Goal: Task Accomplishment & Management: Manage account settings

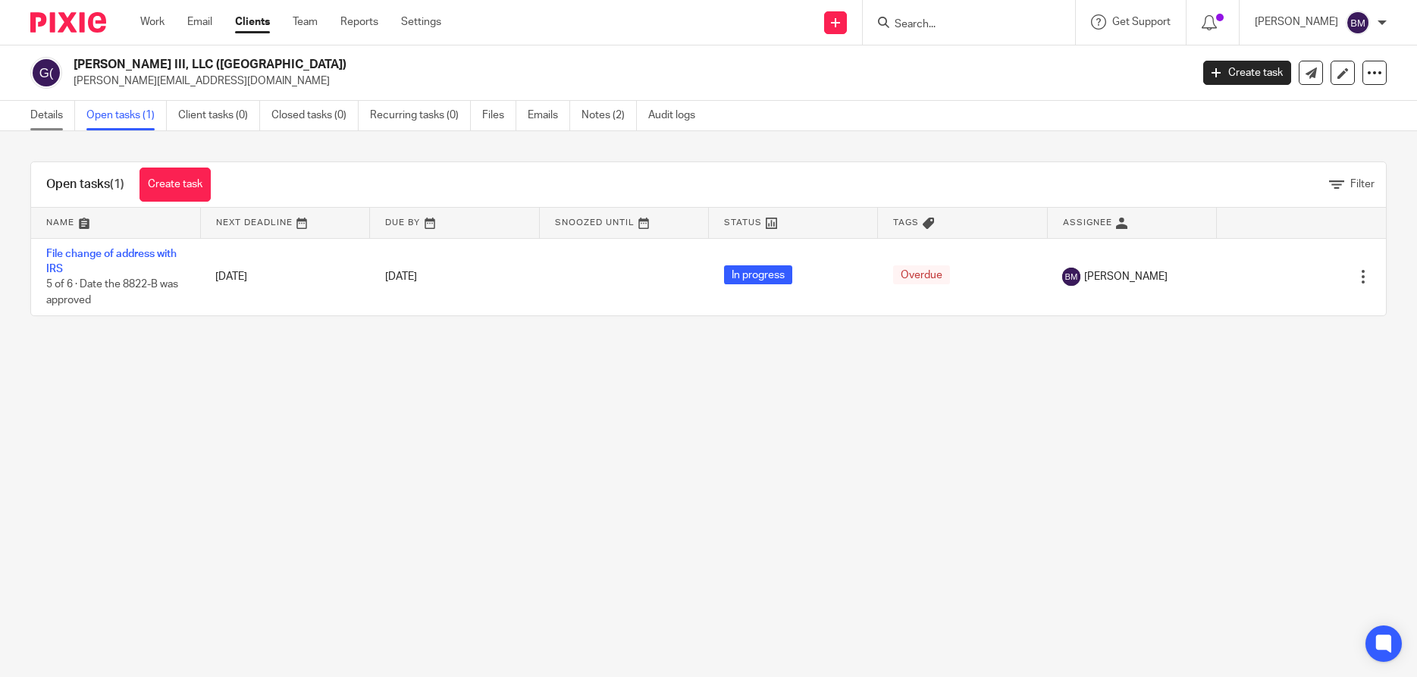
click at [48, 118] on link "Details" at bounding box center [52, 116] width 45 height 30
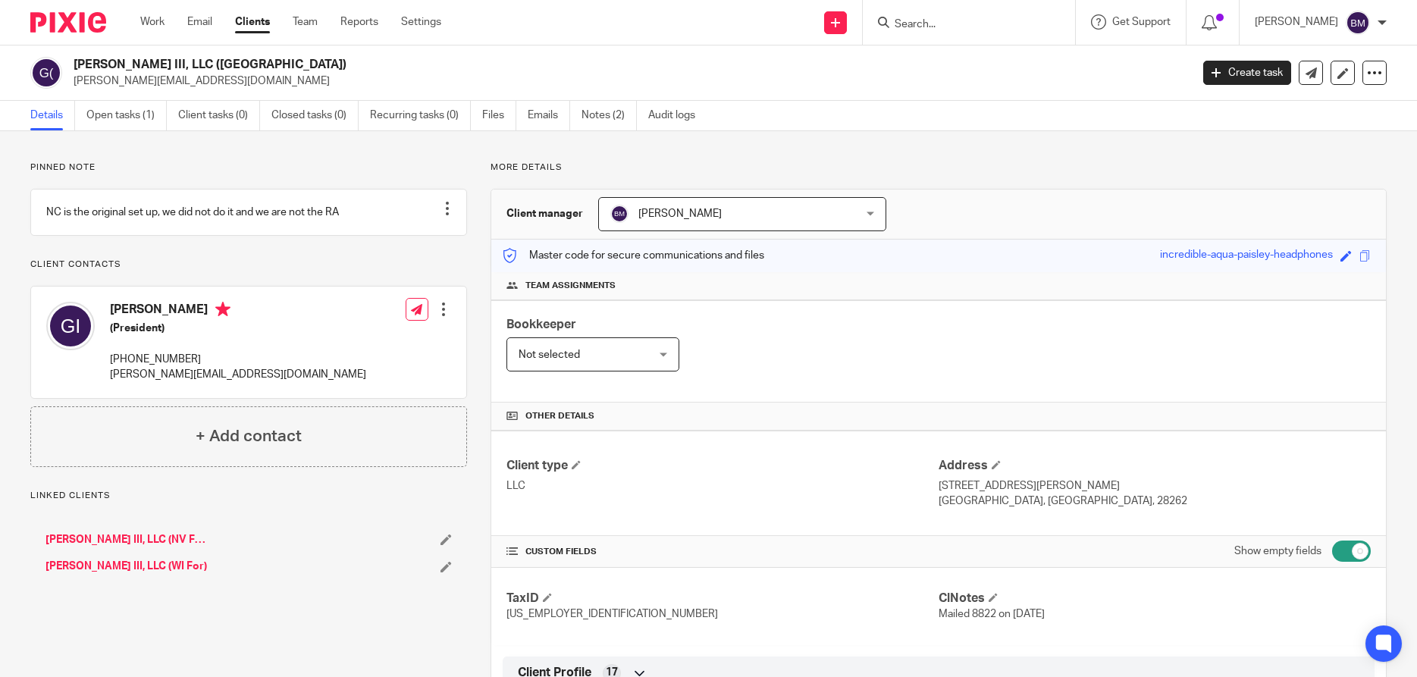
drag, startPoint x: 108, startPoint y: 321, endPoint x: 211, endPoint y: 331, distance: 103.6
click at [211, 331] on div "George Gordon III (President) (980) 298-5263 george.gordon333@gmail.com" at bounding box center [206, 341] width 320 height 95
copy h4 "George Gordon III"
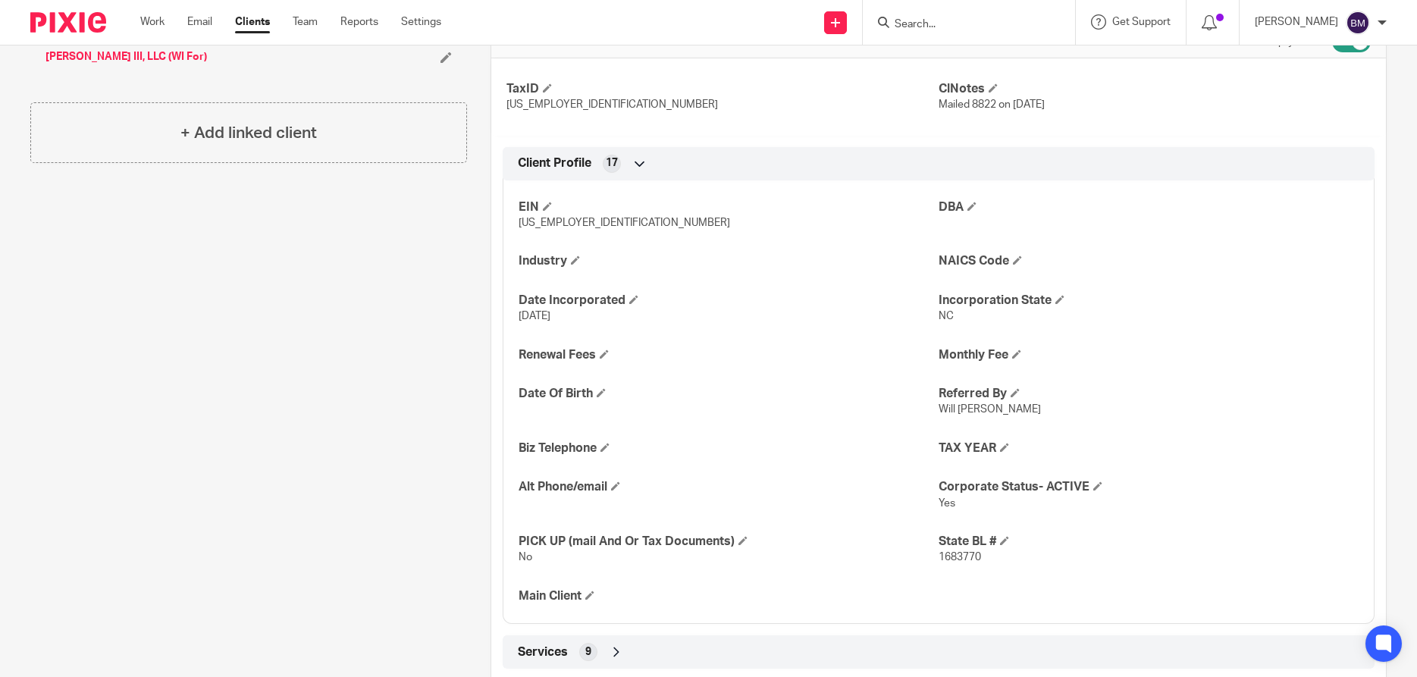
scroll to position [655, 0]
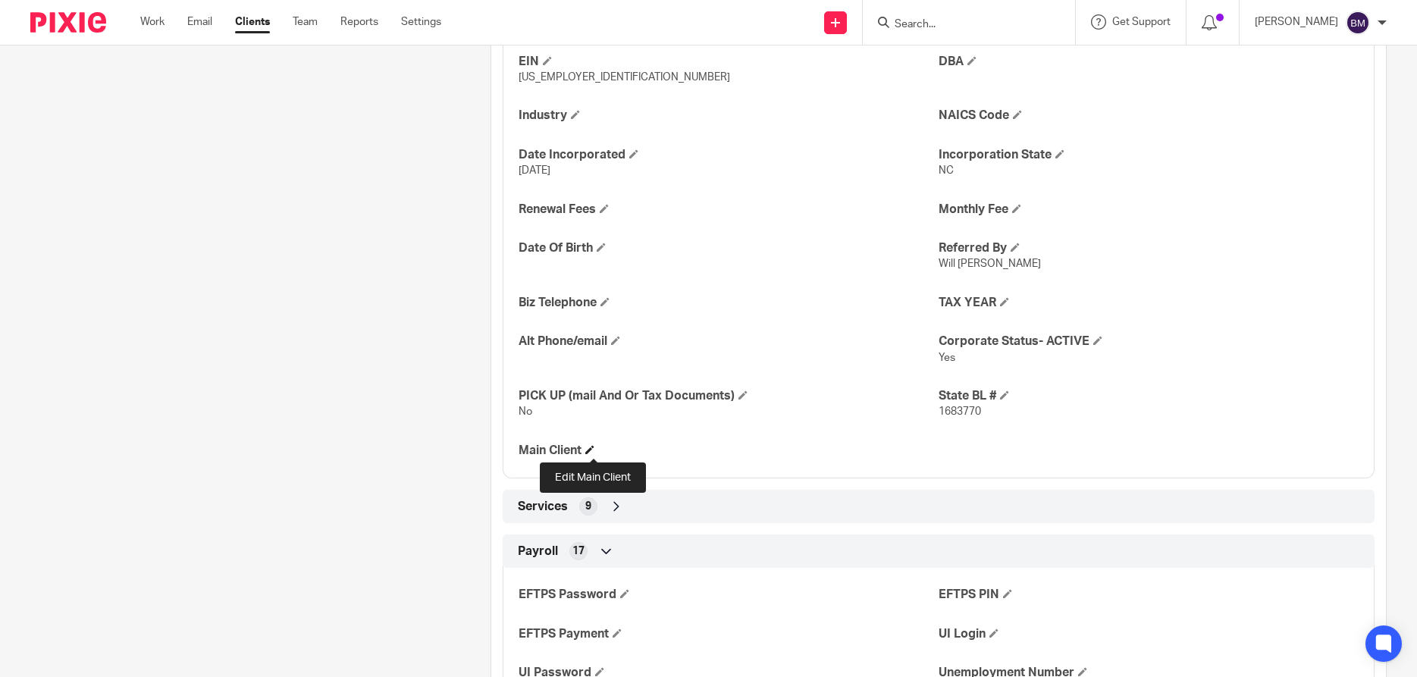
click at [594, 450] on span at bounding box center [589, 449] width 9 height 9
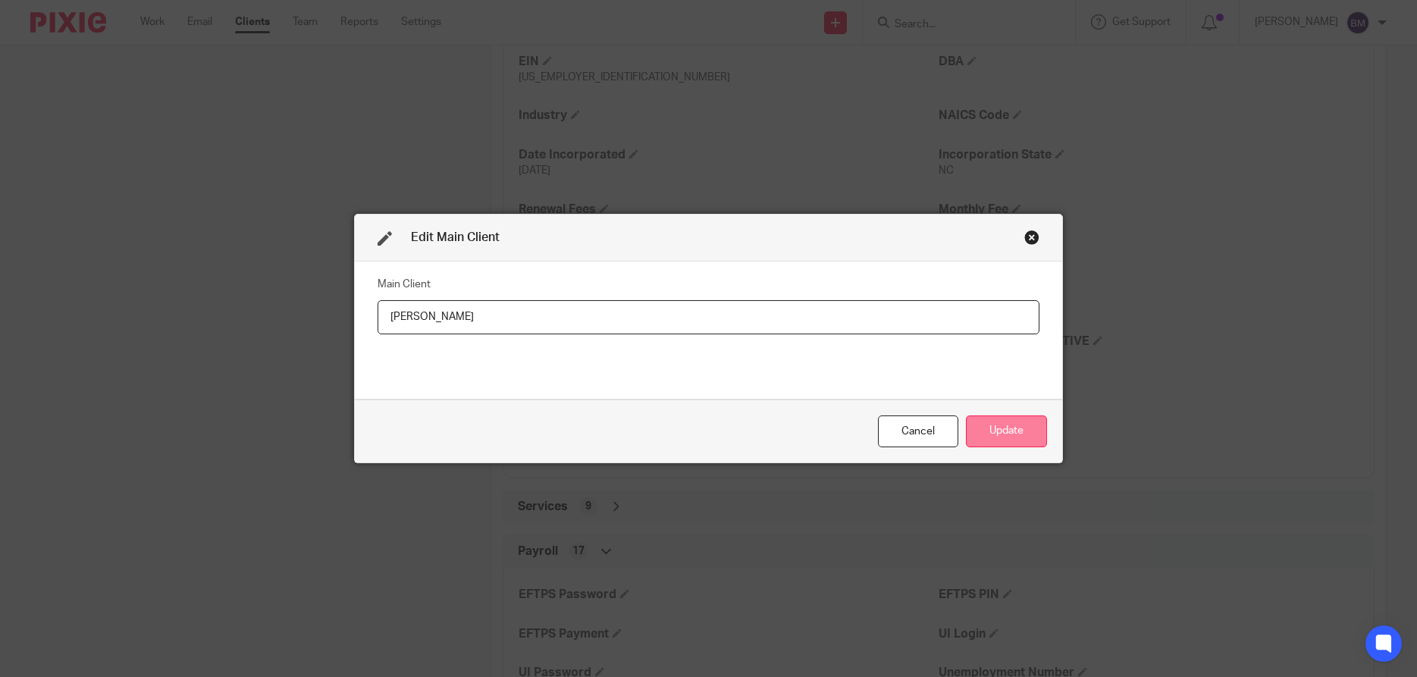
type input "George Gordon III"
click at [986, 433] on button "Update" at bounding box center [1006, 431] width 81 height 33
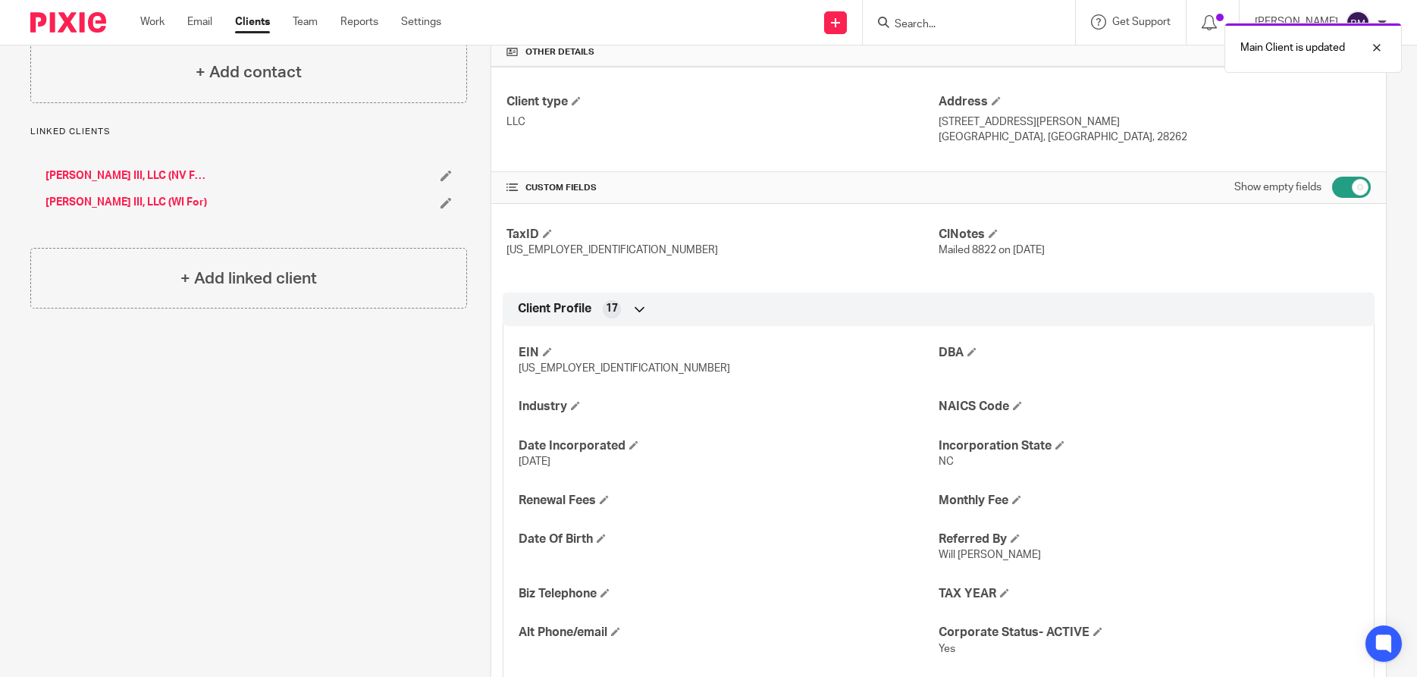
scroll to position [0, 0]
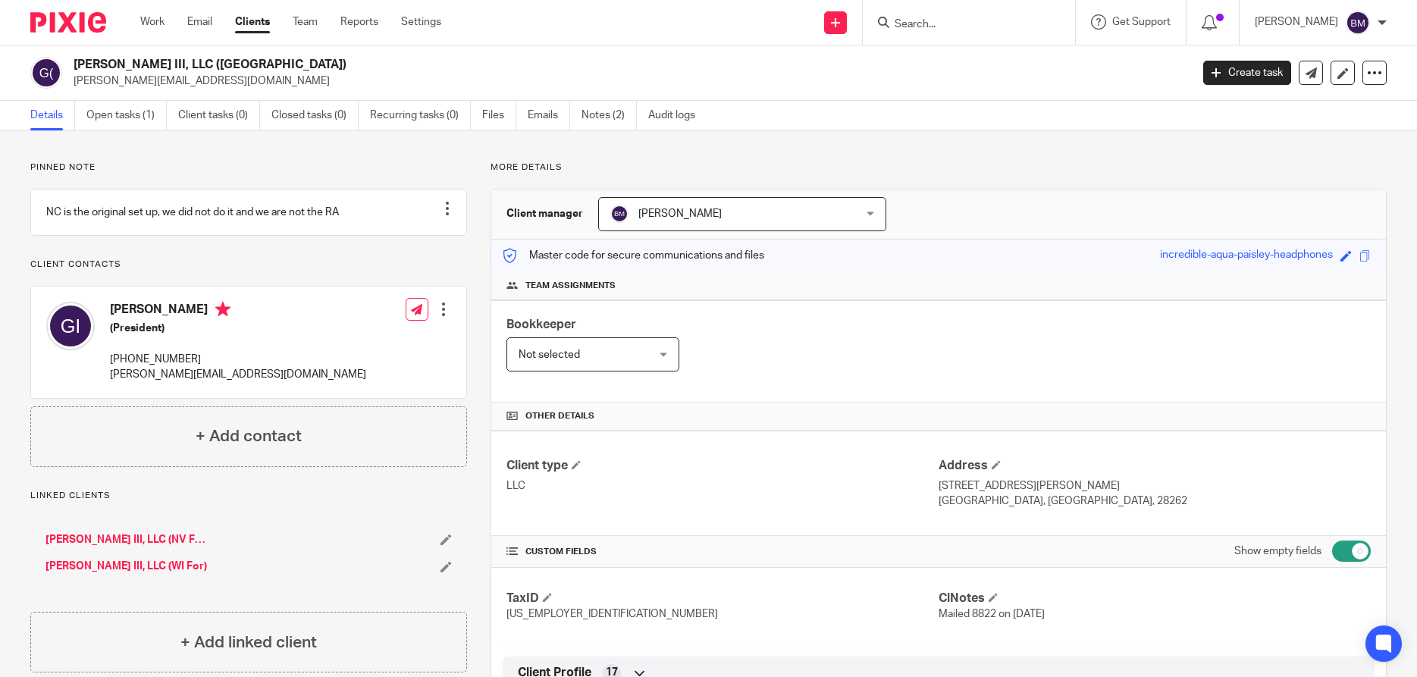
click at [255, 27] on link "Clients" at bounding box center [252, 21] width 35 height 15
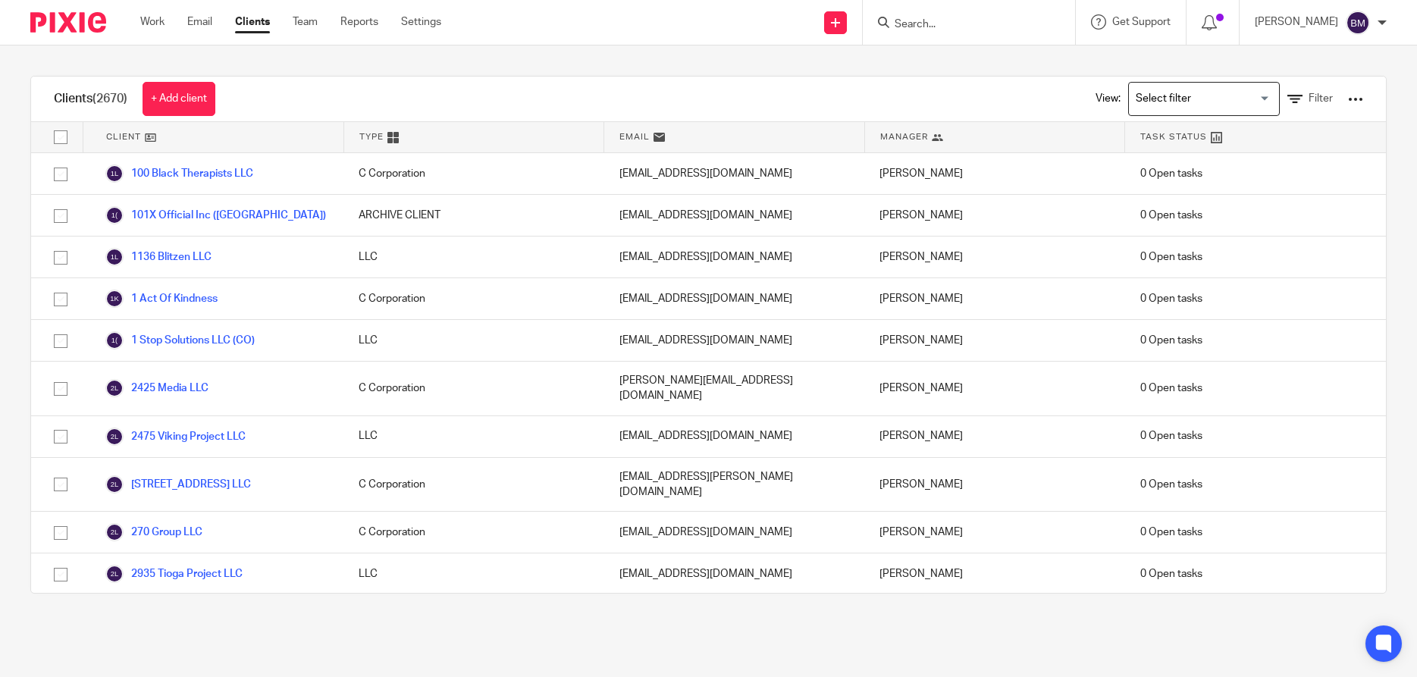
click at [910, 25] on input "Search" at bounding box center [961, 25] width 136 height 14
type input "Clean Vegas"
click at [998, 65] on link at bounding box center [1018, 65] width 256 height 35
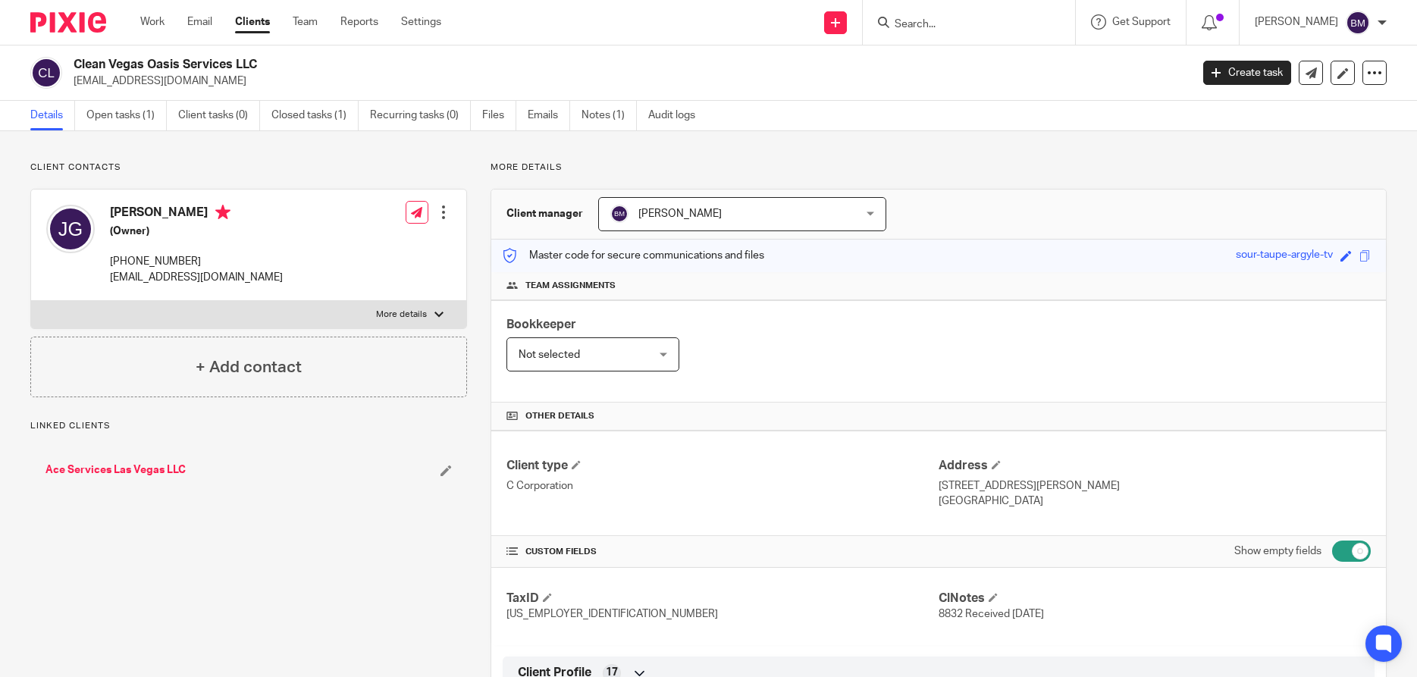
scroll to position [146, 0]
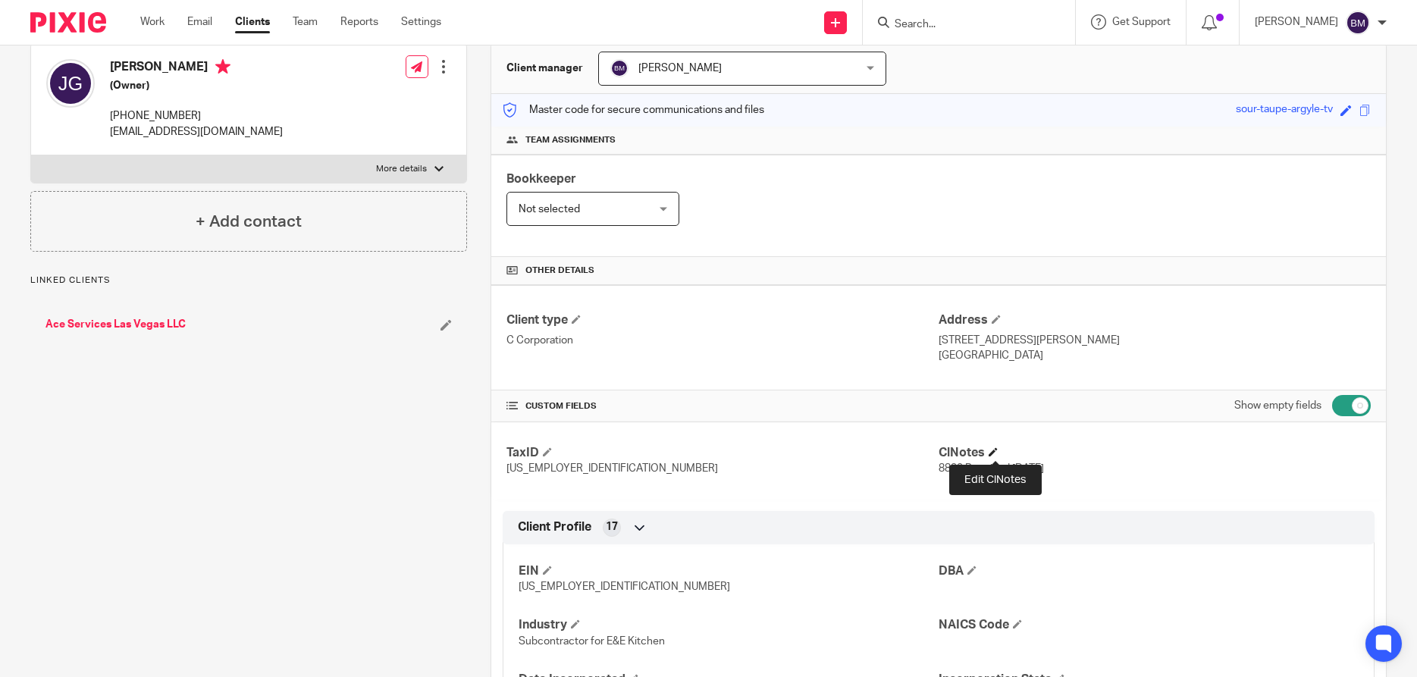
click at [993, 452] on span at bounding box center [992, 451] width 9 height 9
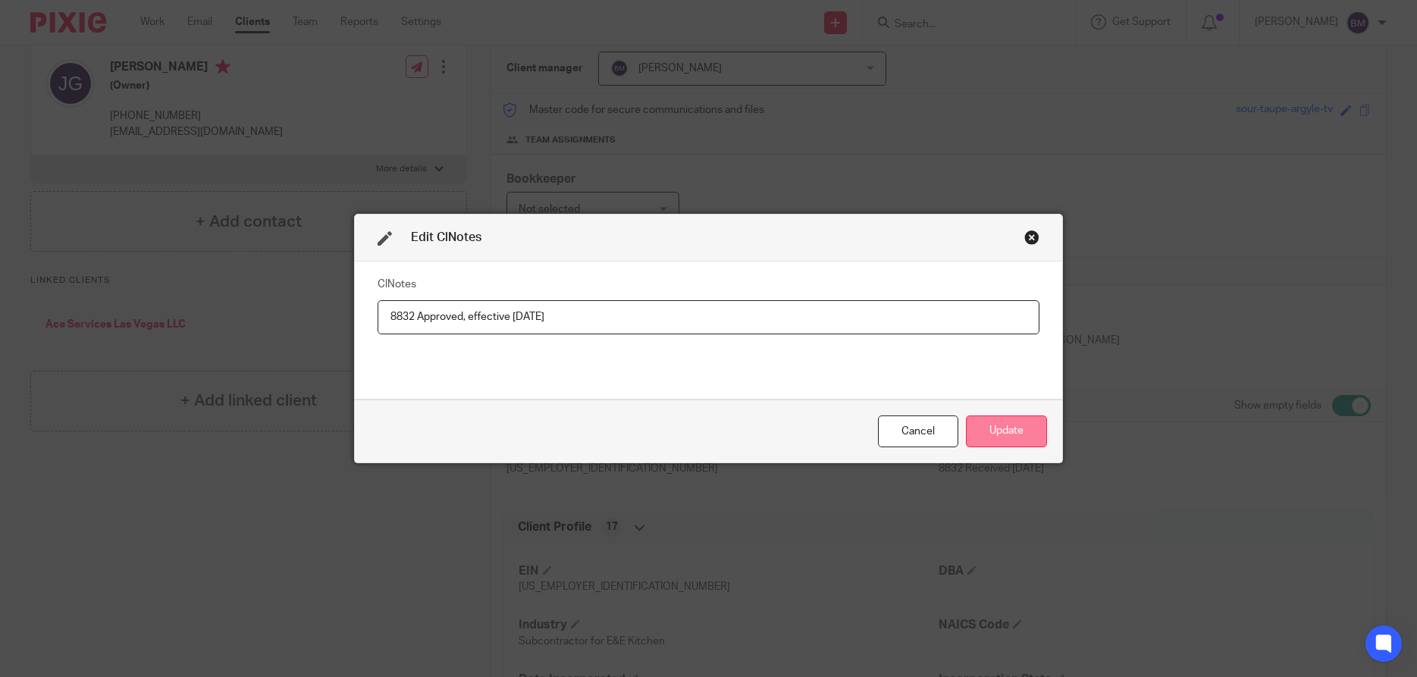
type input "8832 Approved, effective 5/15/25"
click at [1010, 436] on button "Update" at bounding box center [1006, 431] width 81 height 33
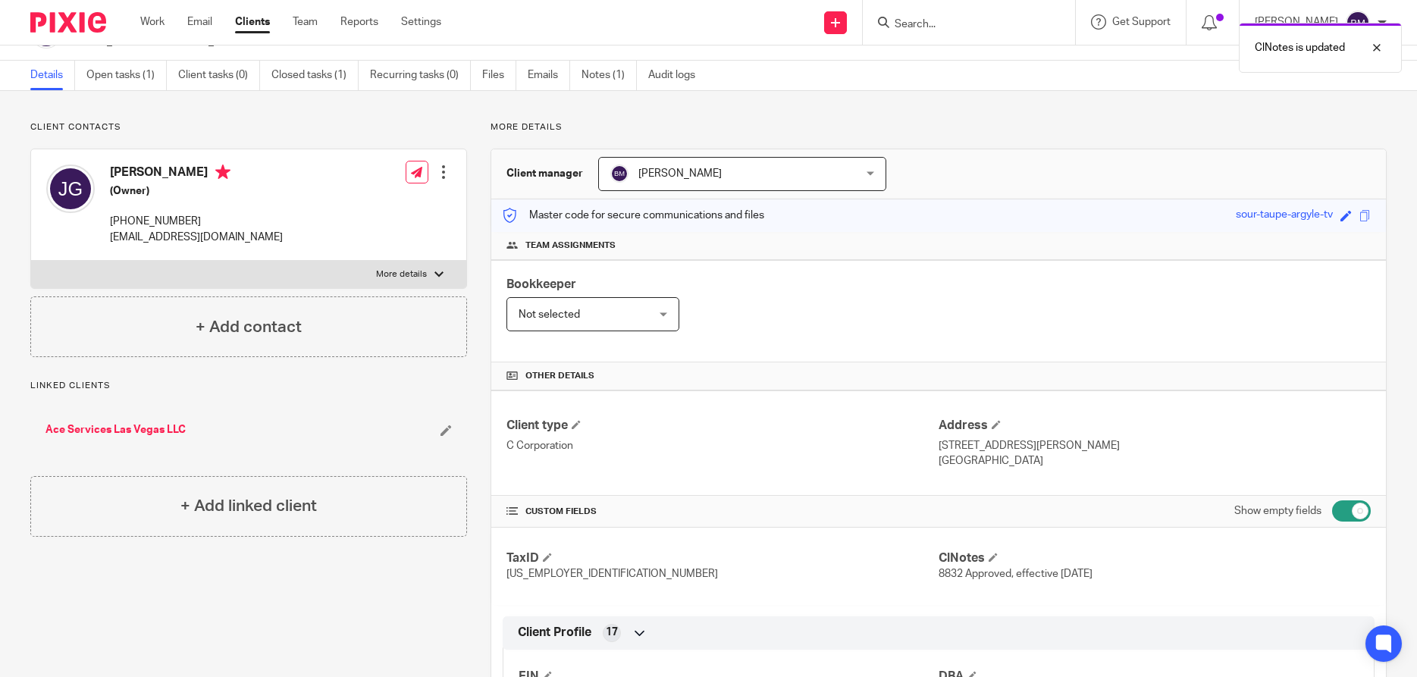
scroll to position [0, 0]
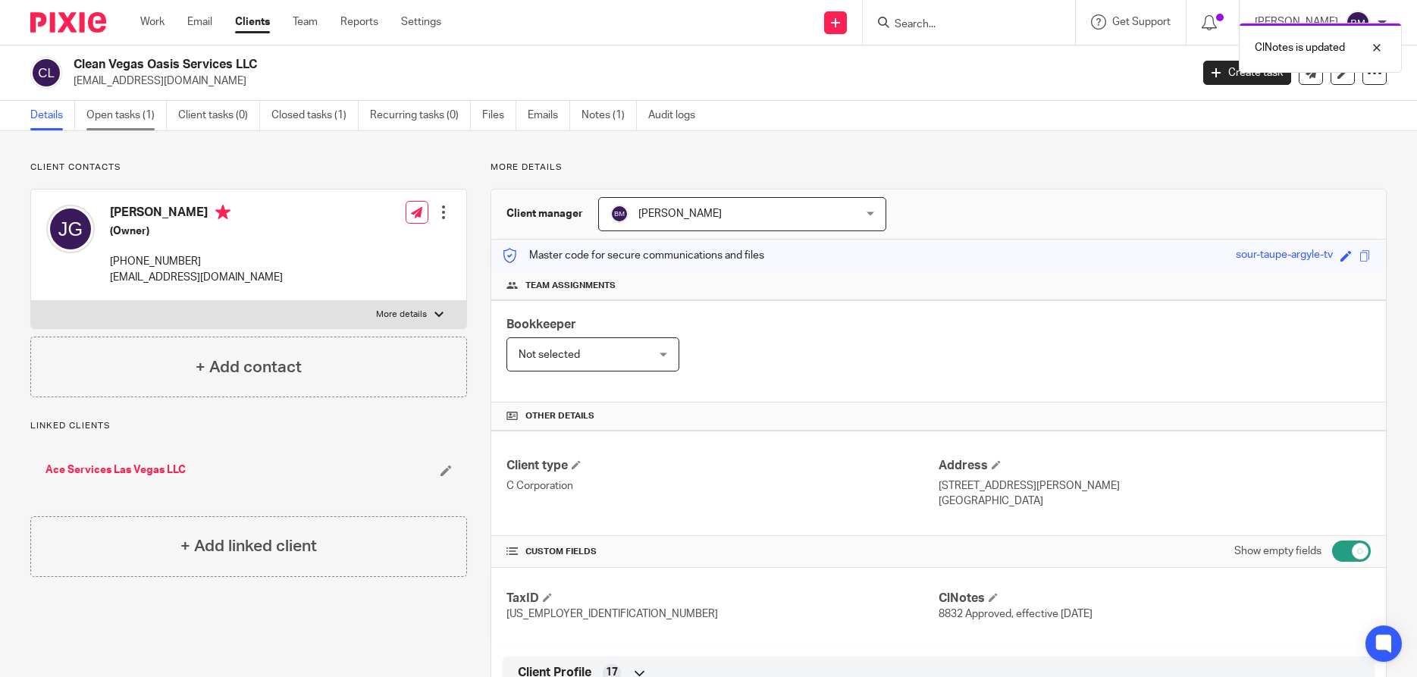
click at [99, 116] on link "Open tasks (1)" at bounding box center [126, 116] width 80 height 30
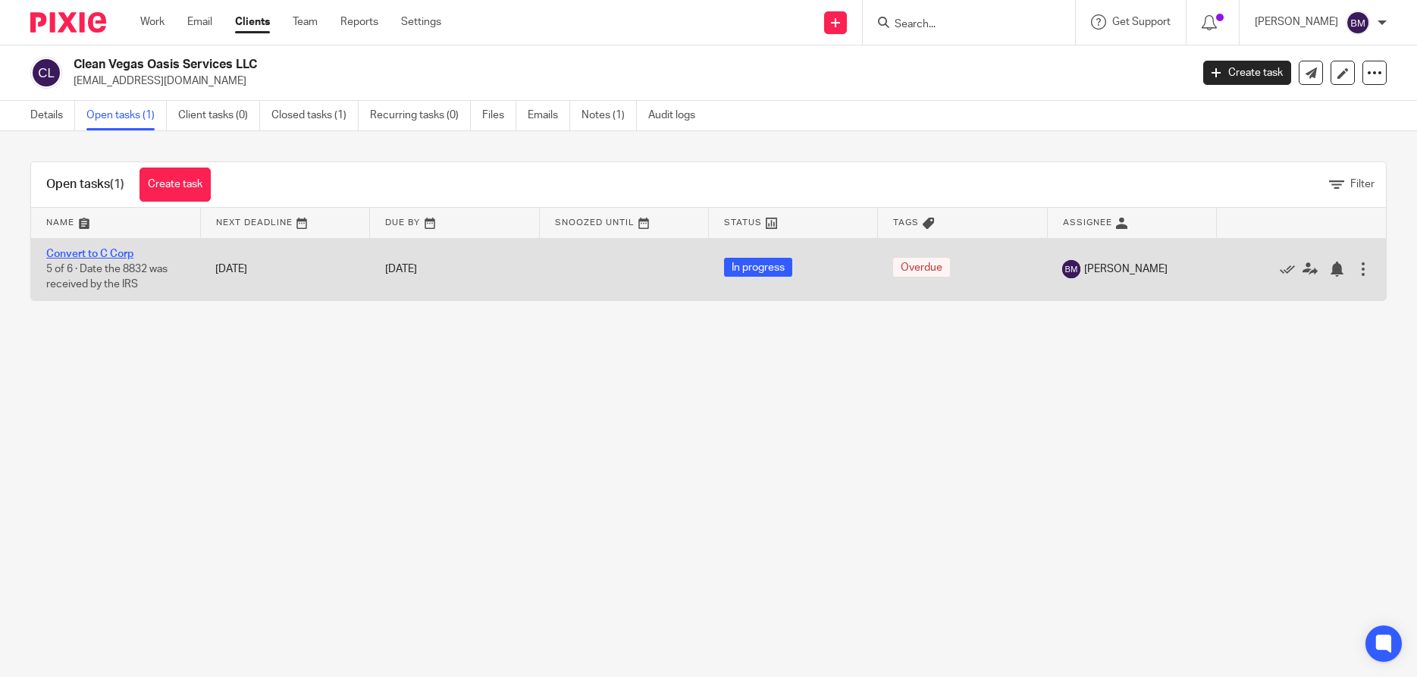
click at [81, 252] on link "Convert to C Corp" at bounding box center [89, 254] width 87 height 11
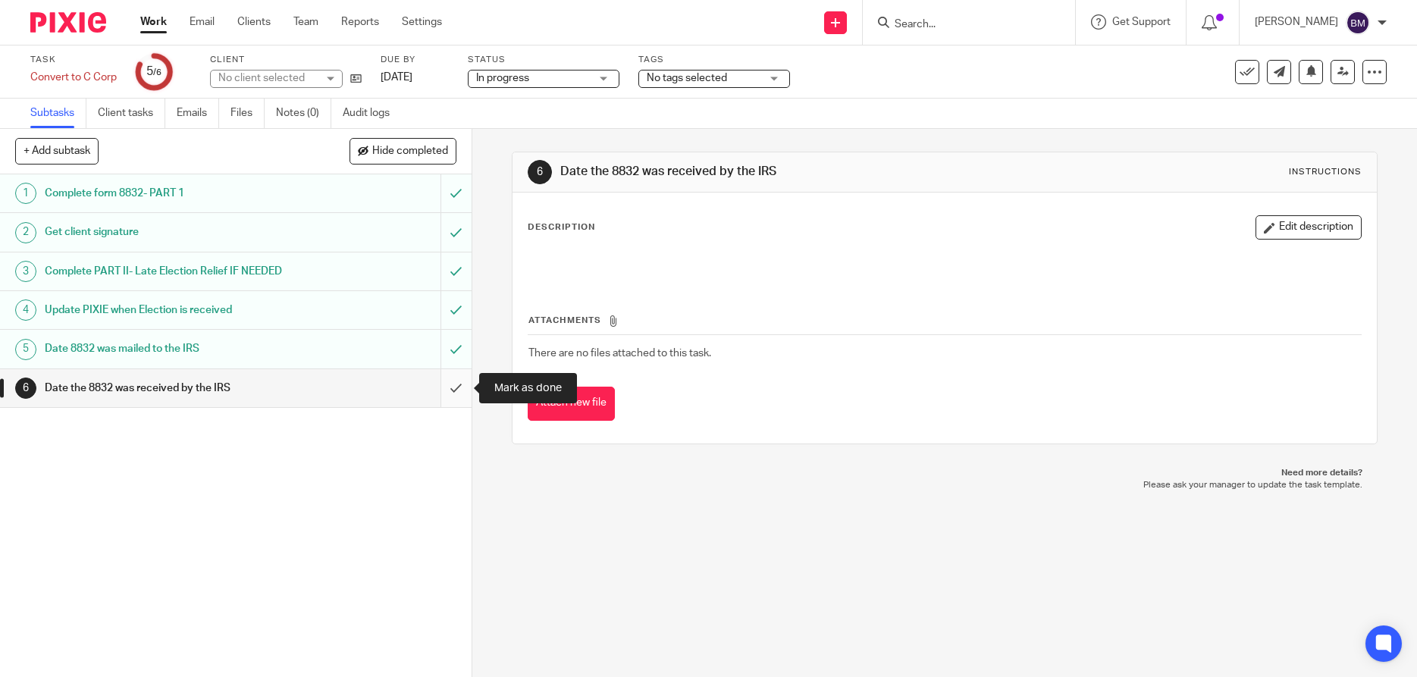
click at [452, 384] on input "submit" at bounding box center [235, 388] width 471 height 38
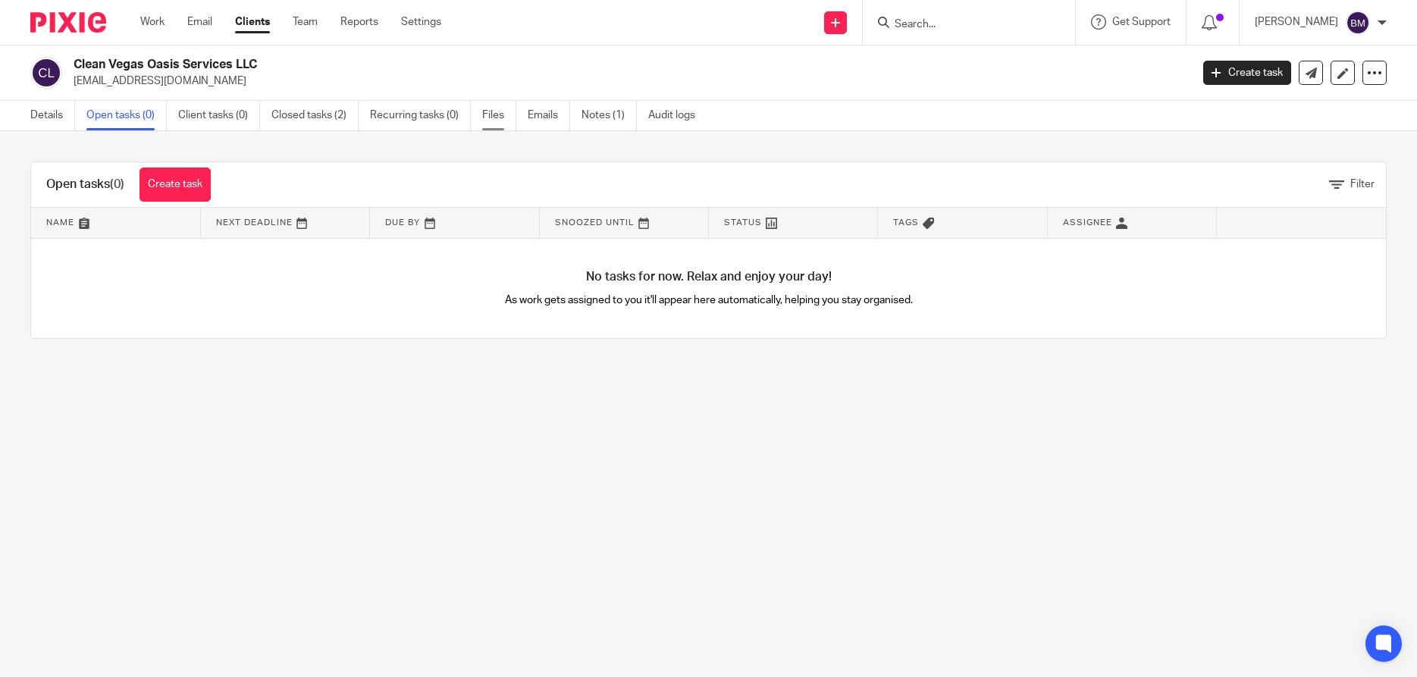
click at [486, 116] on link "Files" at bounding box center [499, 116] width 34 height 30
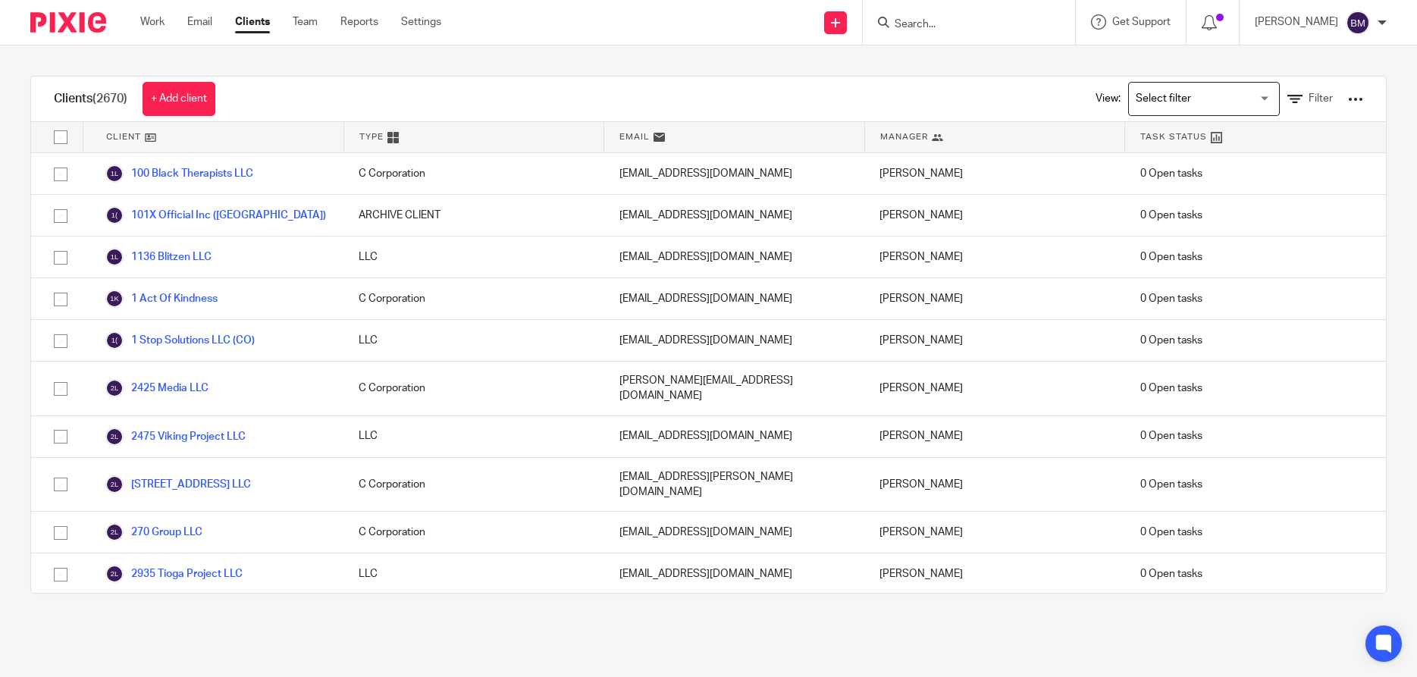
click at [934, 23] on input "Search" at bounding box center [961, 25] width 136 height 14
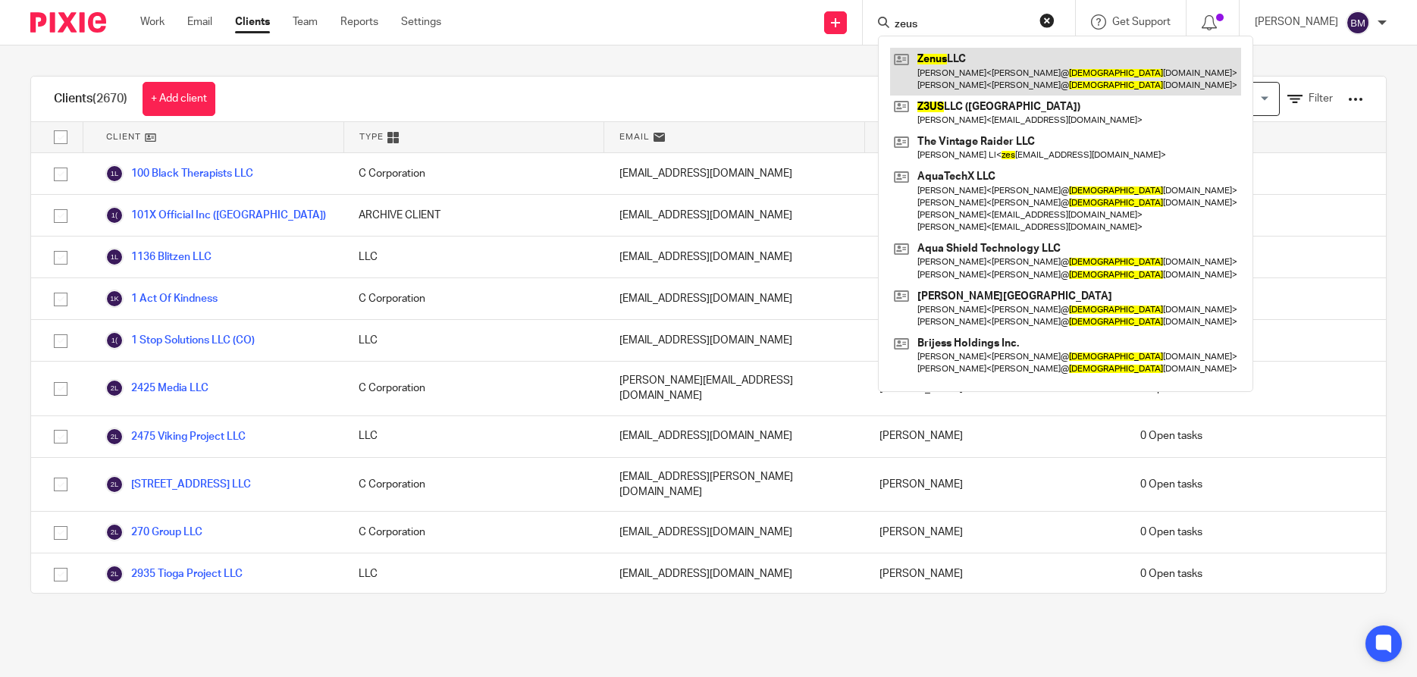
type input "zeus"
drag, startPoint x: 964, startPoint y: 74, endPoint x: 986, endPoint y: 69, distance: 22.4
click at [964, 73] on link at bounding box center [1065, 71] width 351 height 47
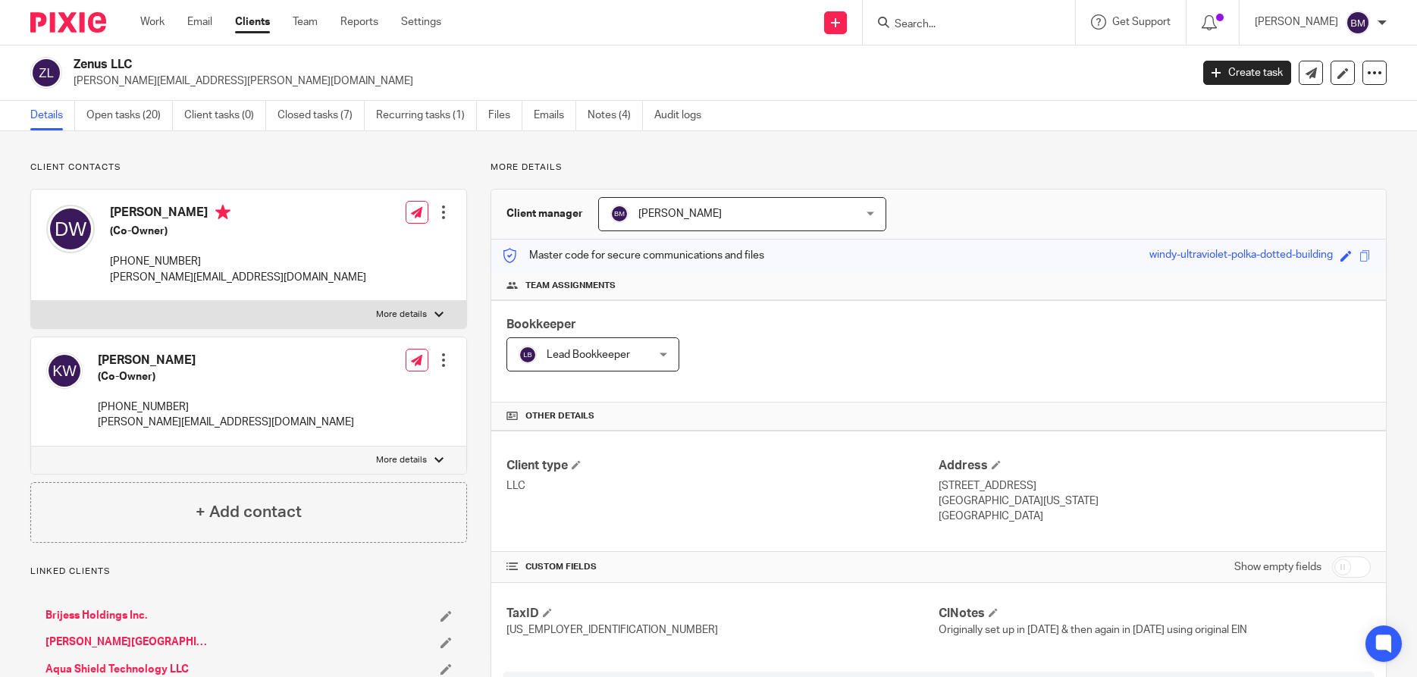
click at [972, 20] on input "Search" at bounding box center [961, 25] width 136 height 14
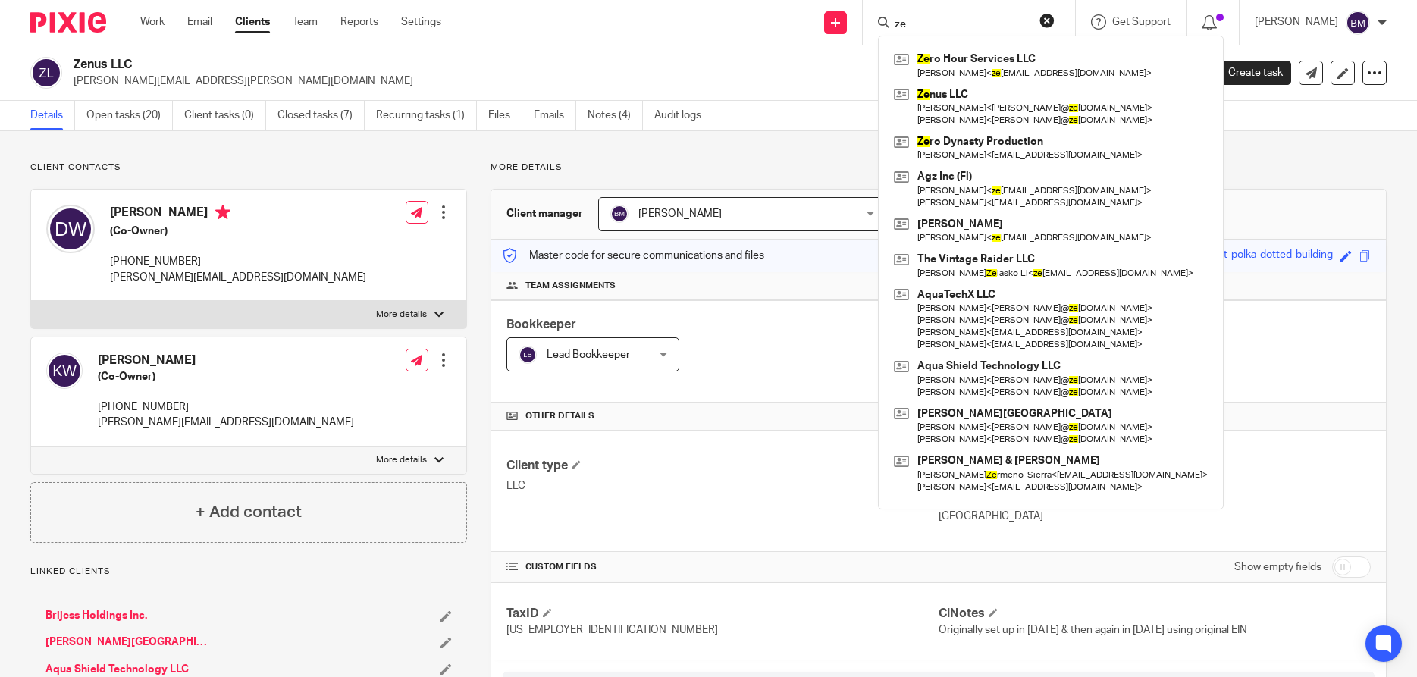
type input "z"
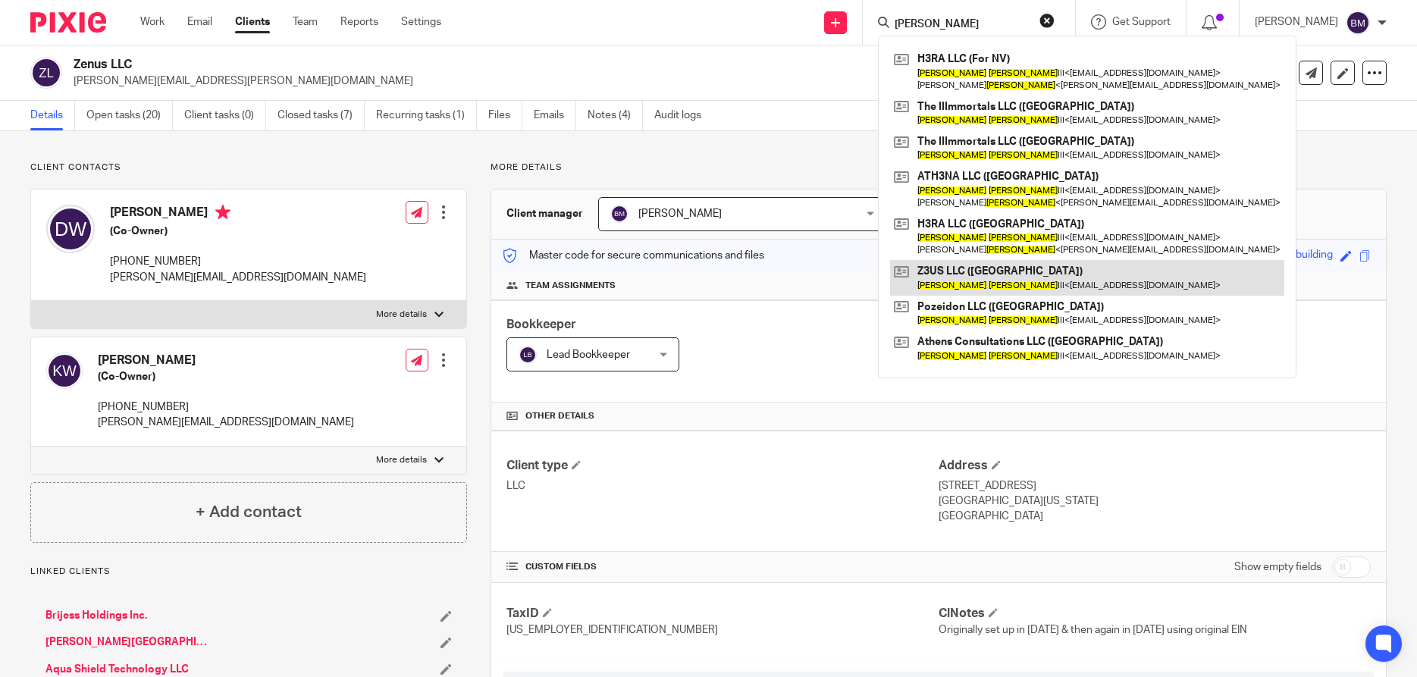
type input "isaac tate"
click at [962, 275] on link at bounding box center [1087, 277] width 394 height 35
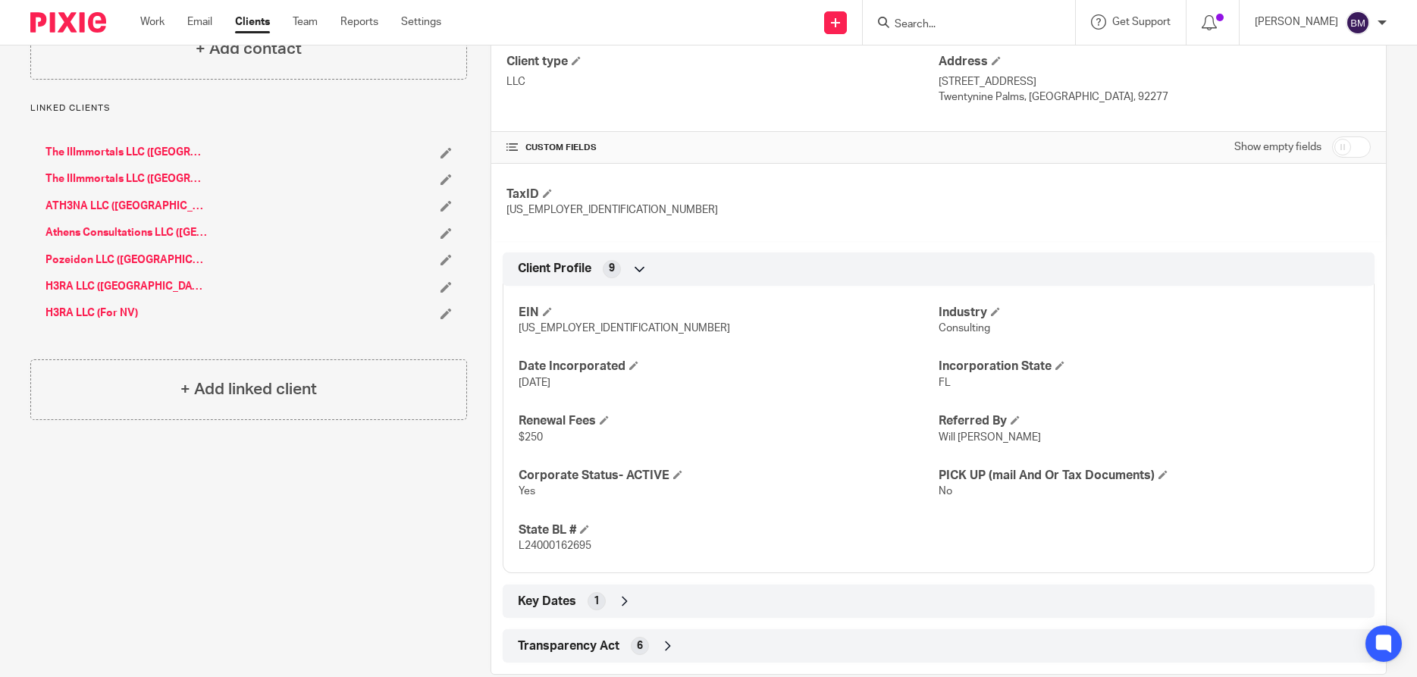
scroll to position [433, 0]
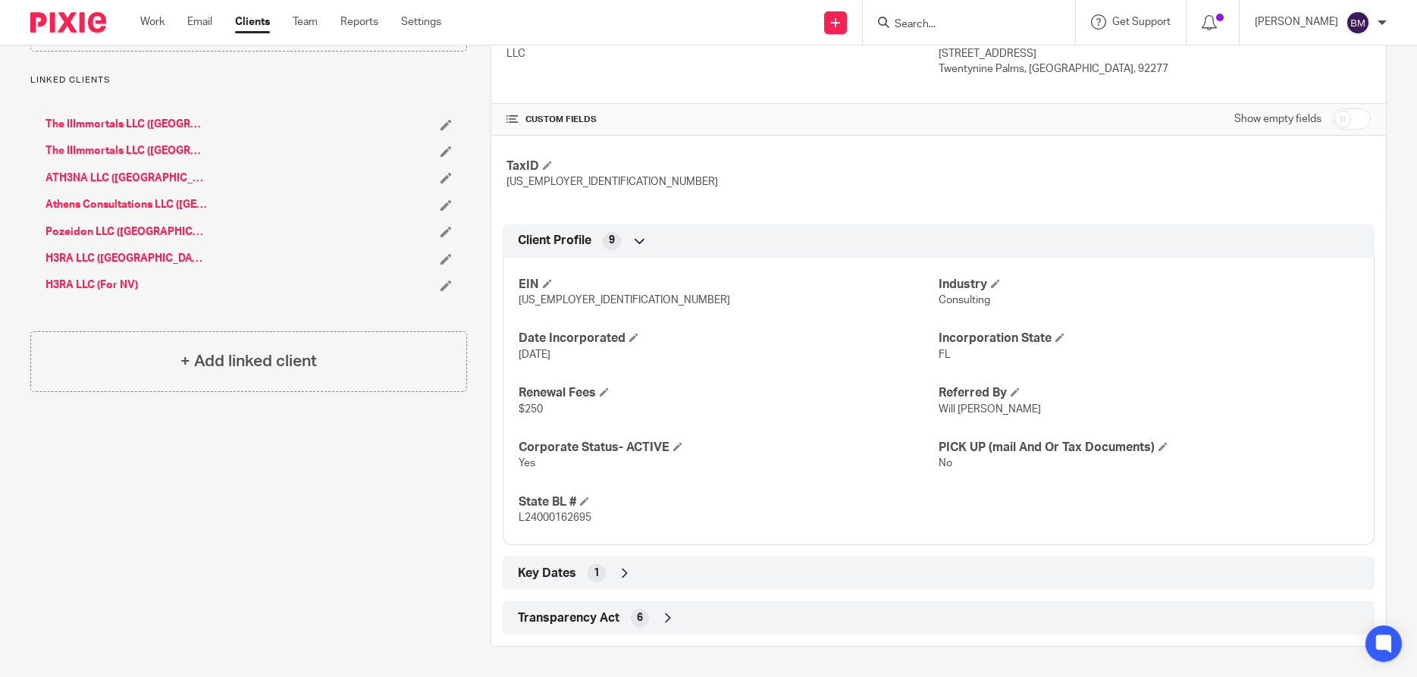
click at [1358, 118] on input "checkbox" at bounding box center [1351, 118] width 39 height 21
checkbox input "true"
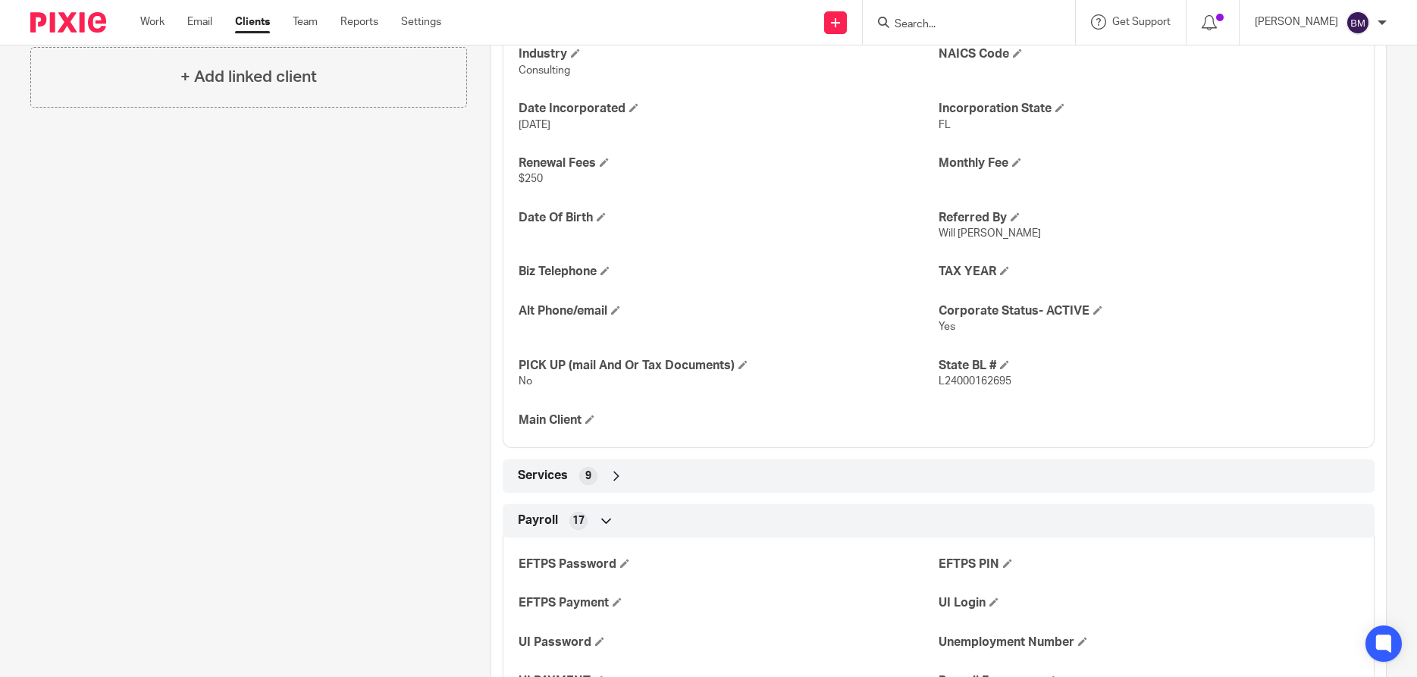
scroll to position [724, 0]
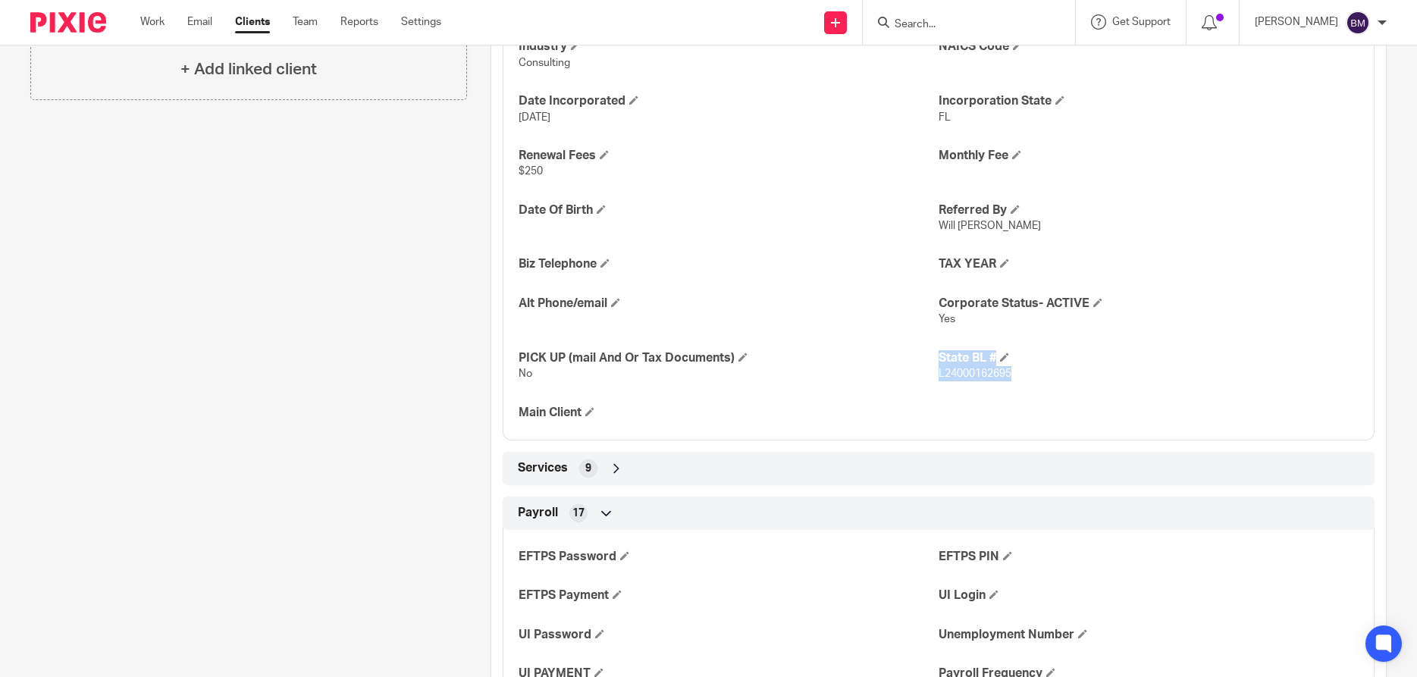
drag, startPoint x: 936, startPoint y: 372, endPoint x: 1010, endPoint y: 379, distance: 74.6
click at [1010, 379] on div "EIN [US_EMPLOYER_IDENTIFICATION_NUMBER] DBA Industry Consulting NAICS Code Date…" at bounding box center [939, 198] width 872 height 486
drag, startPoint x: 1032, startPoint y: 368, endPoint x: 1024, endPoint y: 375, distance: 10.8
click at [1031, 369] on p "L24000162695" at bounding box center [1148, 373] width 420 height 15
drag, startPoint x: 1024, startPoint y: 375, endPoint x: 940, endPoint y: 380, distance: 84.3
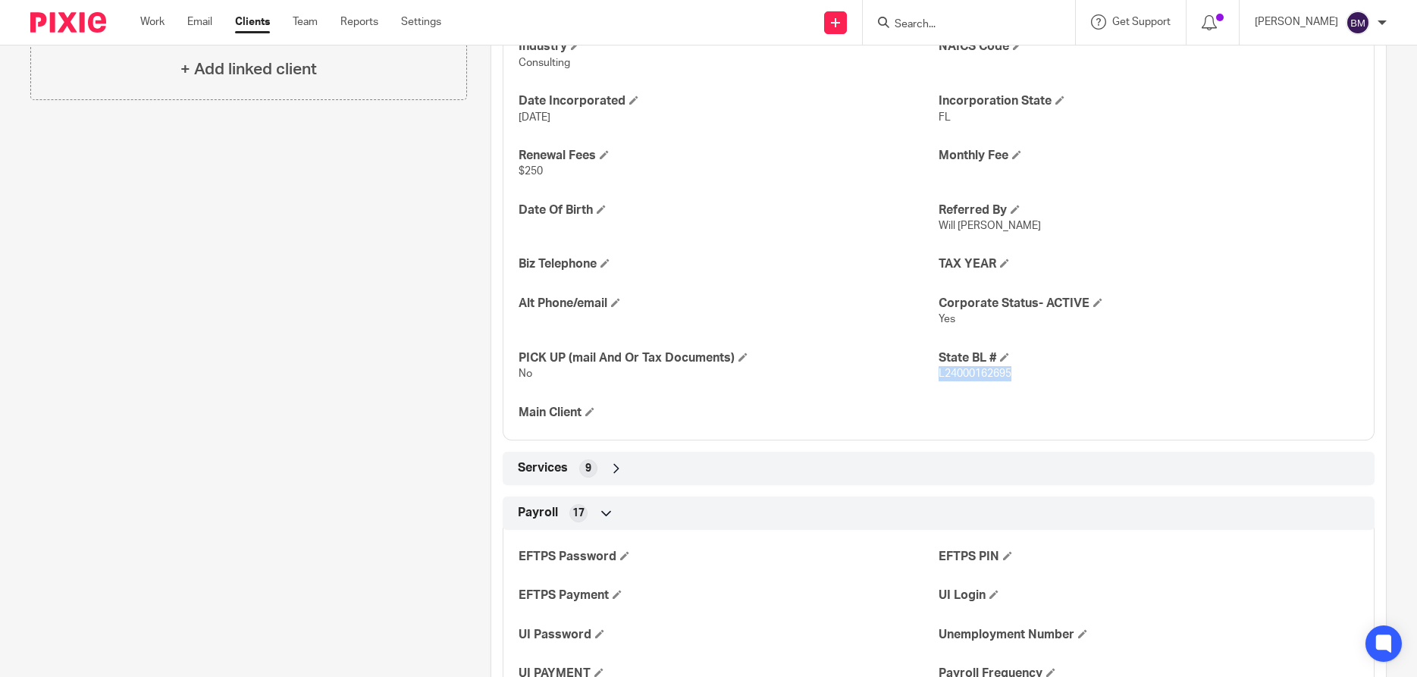
click at [940, 380] on p "L24000162695" at bounding box center [1148, 373] width 420 height 15
copy span "L24000162695"
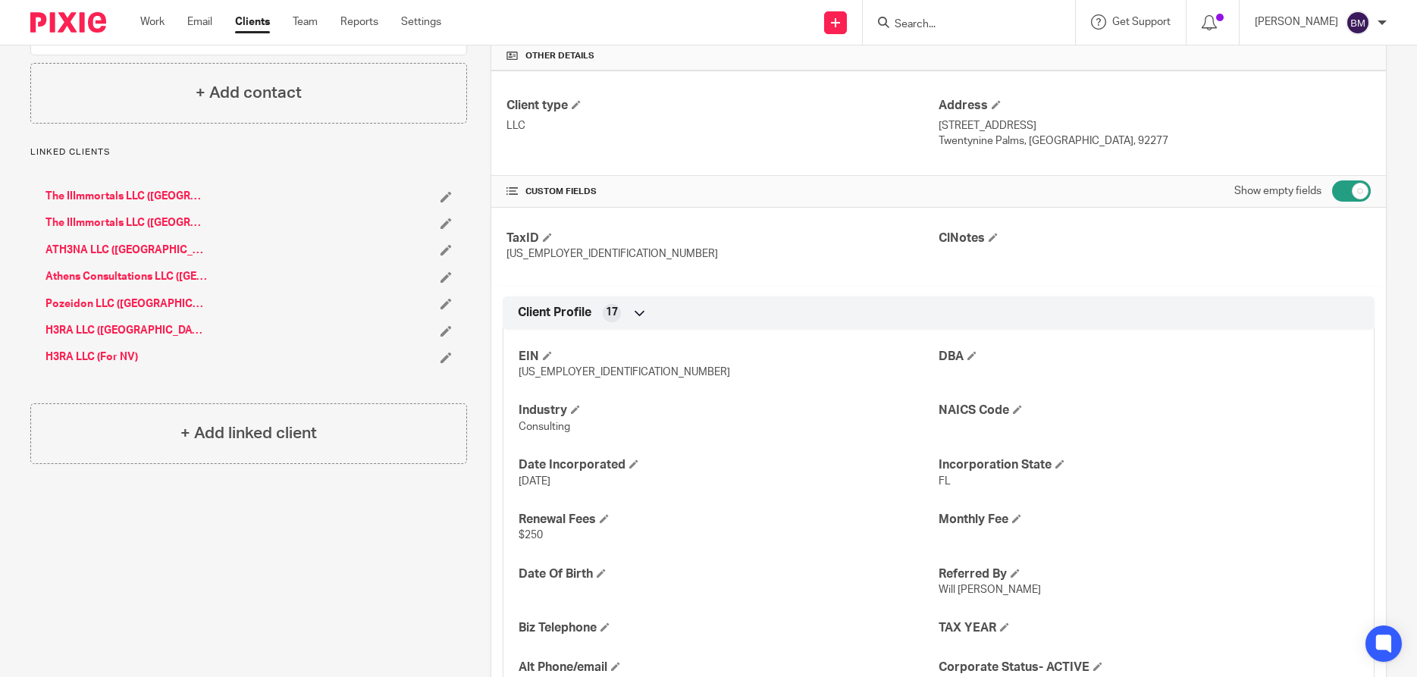
scroll to position [69, 0]
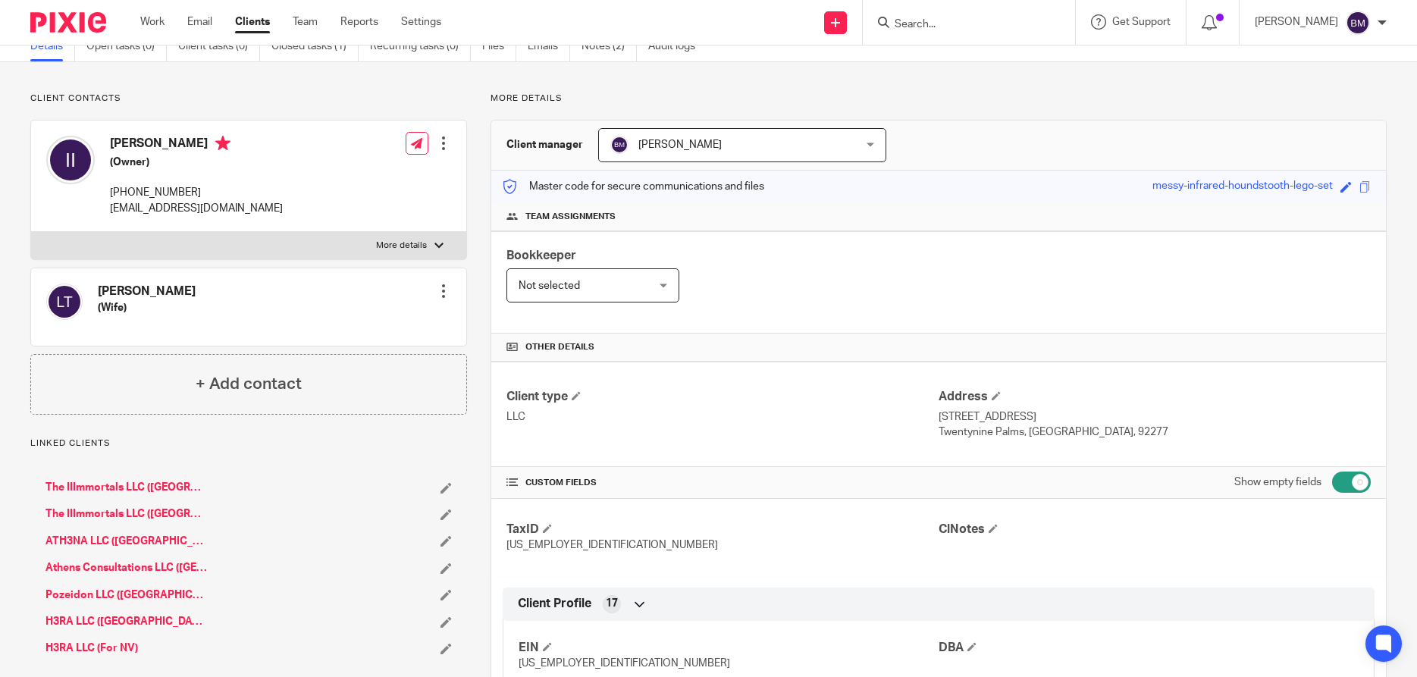
drag, startPoint x: 108, startPoint y: 143, endPoint x: 180, endPoint y: 146, distance: 72.1
click at [180, 146] on div "[PERSON_NAME] (Owner) [PHONE_NUMBER] [EMAIL_ADDRESS][DOMAIN_NAME]" at bounding box center [164, 175] width 236 height 95
copy h4 "[PERSON_NAME]"
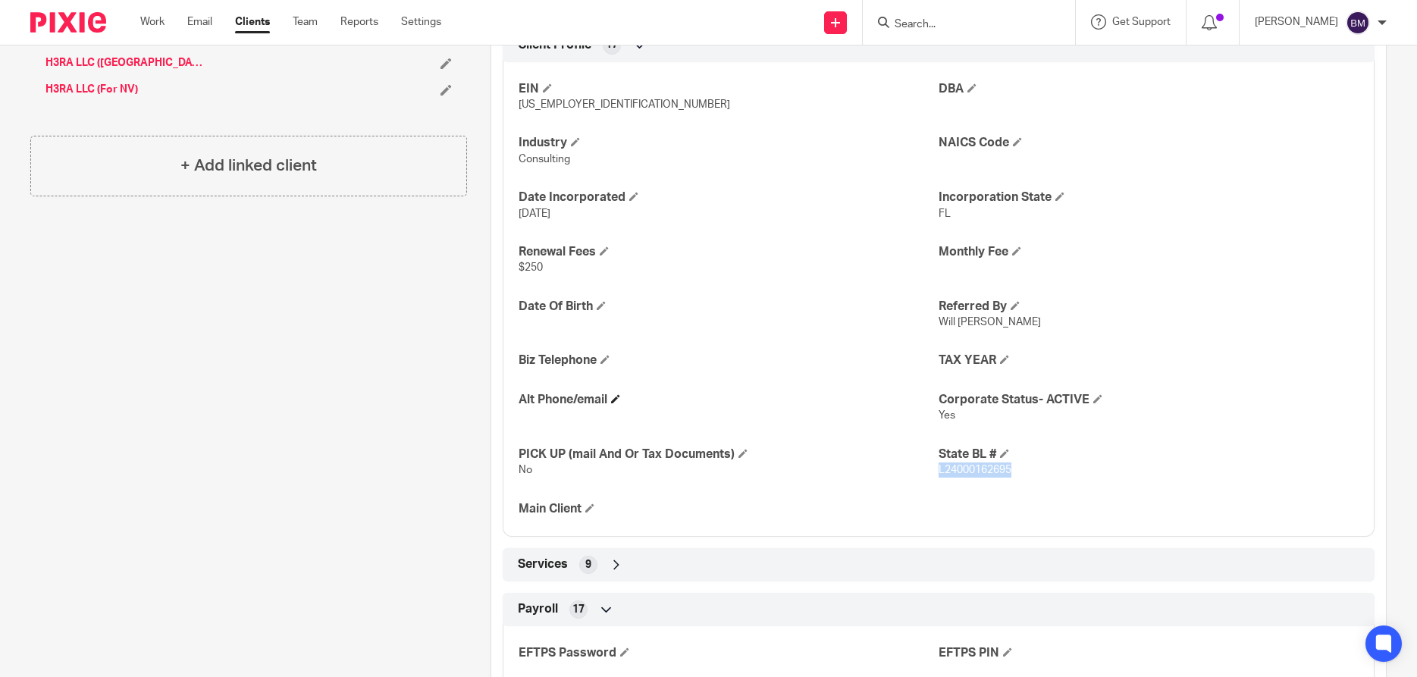
scroll to position [651, 0]
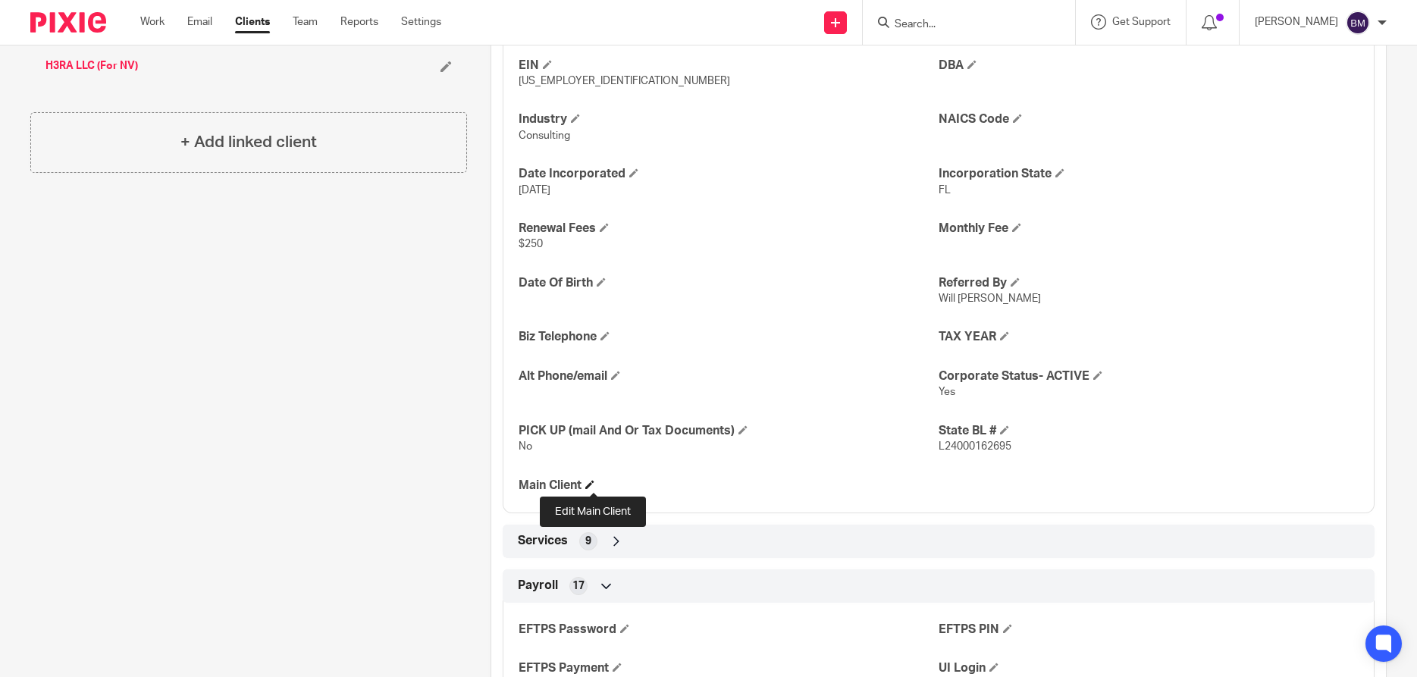
click at [594, 489] on span at bounding box center [589, 484] width 9 height 9
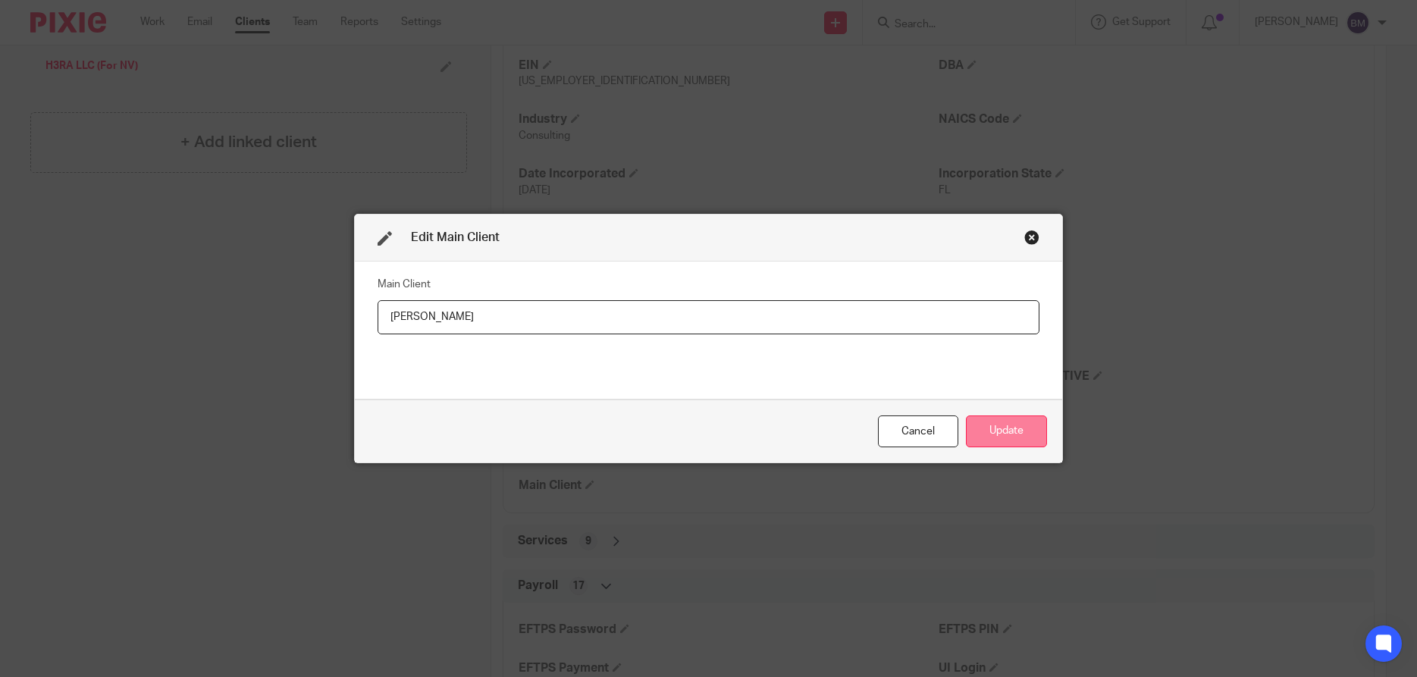
type input "[PERSON_NAME]"
click at [1004, 437] on button "Update" at bounding box center [1006, 431] width 81 height 33
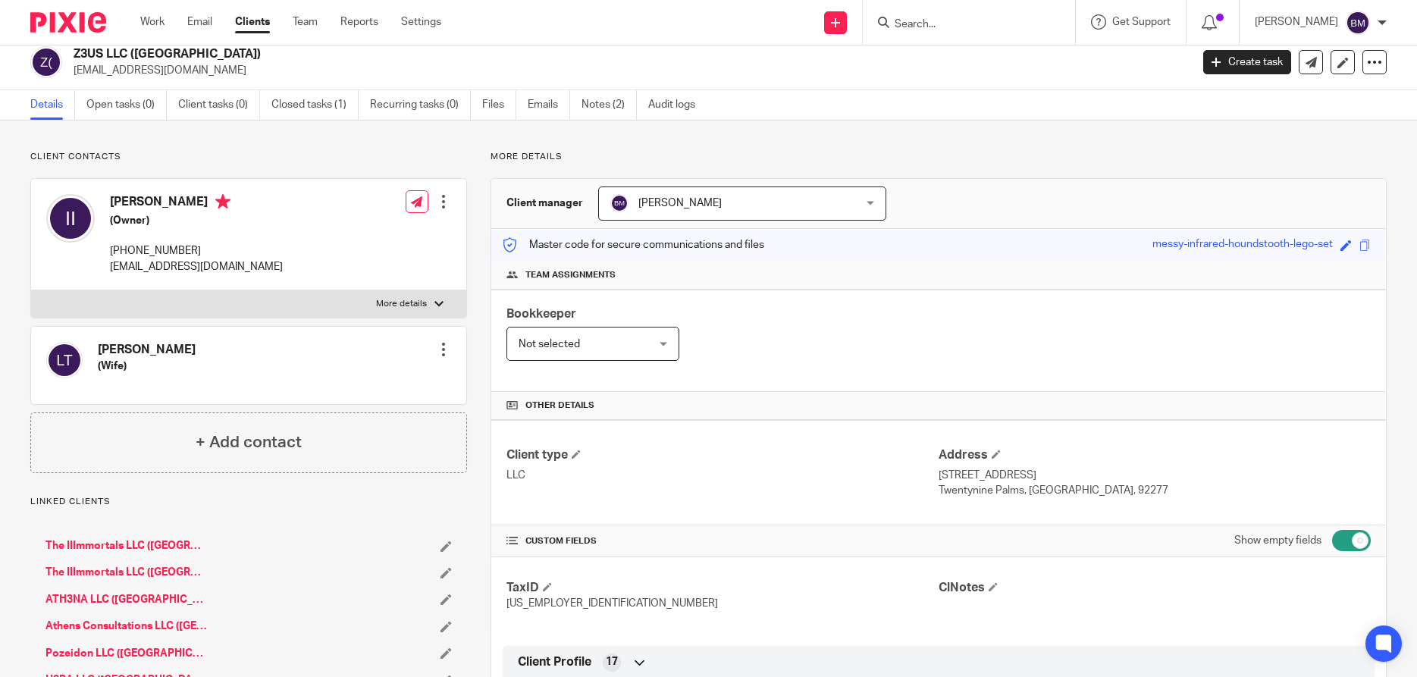
scroll to position [0, 0]
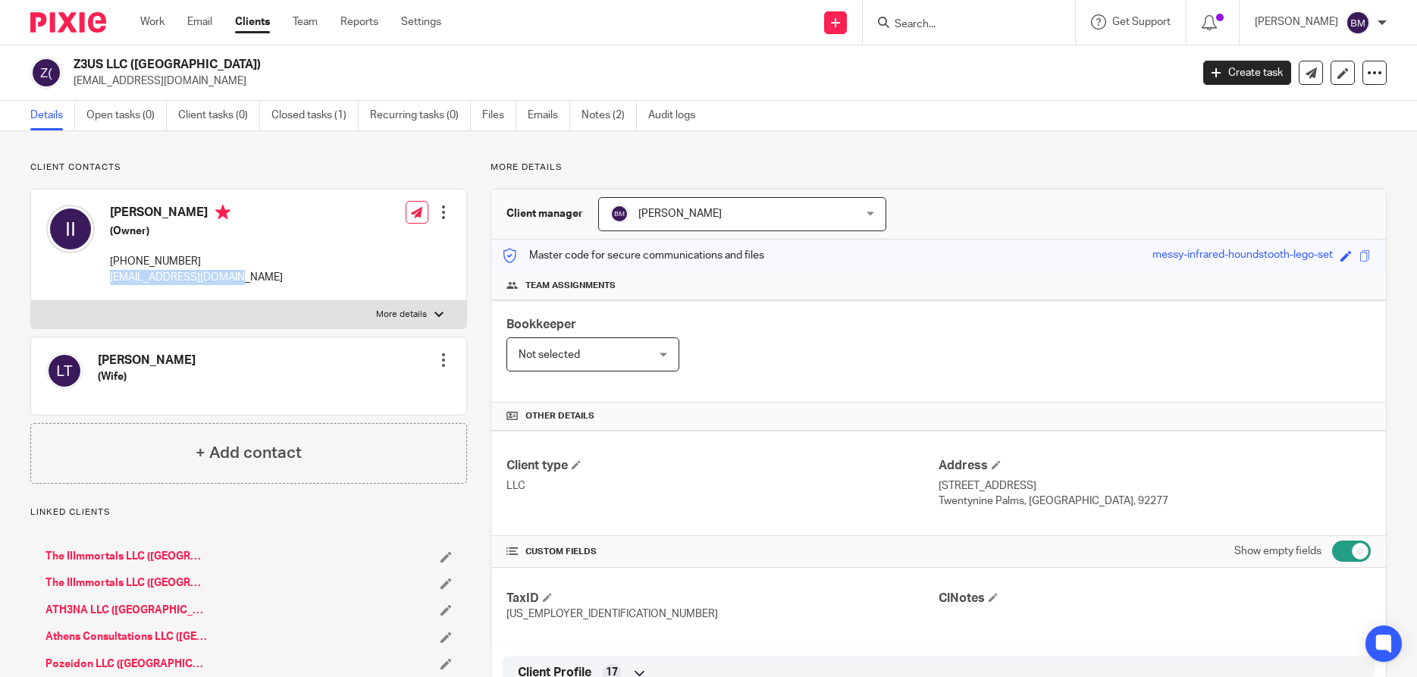
drag, startPoint x: 108, startPoint y: 277, endPoint x: 236, endPoint y: 288, distance: 128.5
click at [236, 288] on div "Isaac Tate III (Owner) 619-494-6522 iamisaactate@gmail.com Edit contact Create …" at bounding box center [248, 244] width 435 height 111
copy p "[EMAIL_ADDRESS][DOMAIN_NAME]"
click at [1345, 79] on link at bounding box center [1342, 73] width 24 height 24
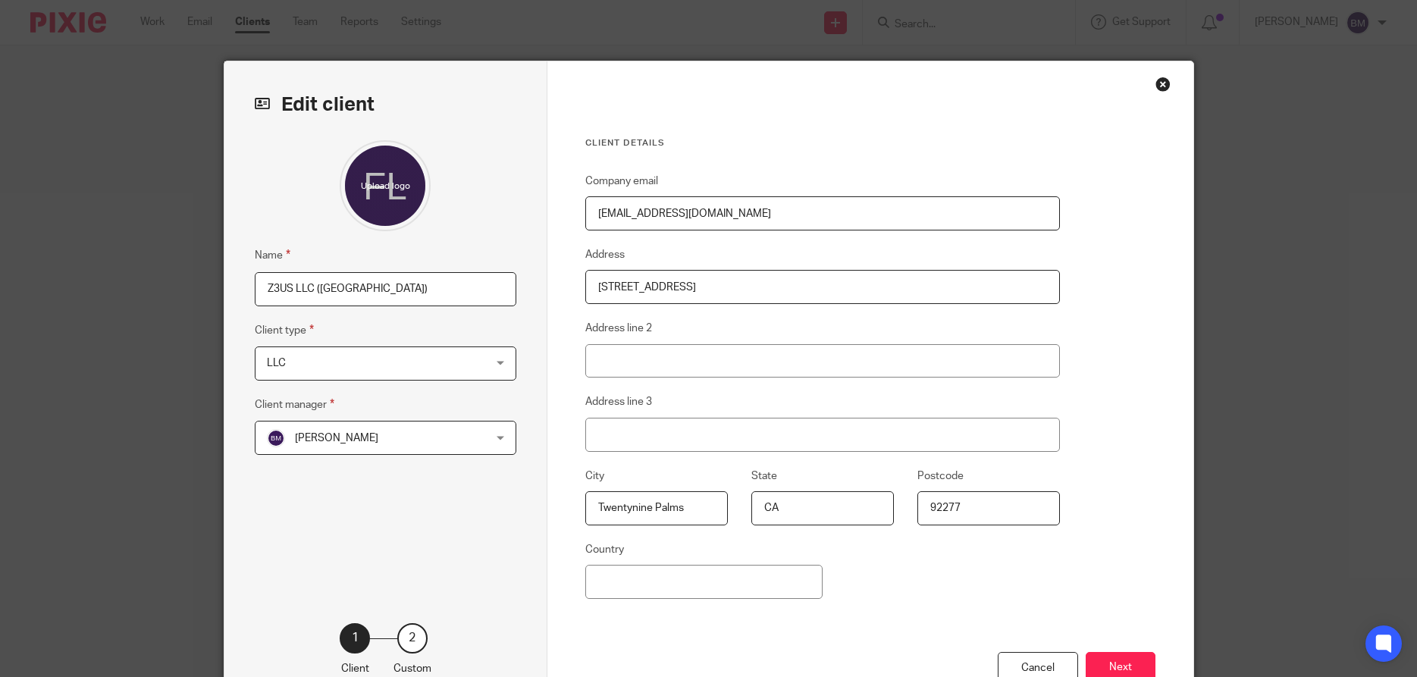
drag, startPoint x: 0, startPoint y: 0, endPoint x: 295, endPoint y: 296, distance: 417.5
click at [312, 291] on input "Z3US LLC ([GEOGRAPHIC_DATA])" at bounding box center [385, 289] width 261 height 34
drag, startPoint x: 267, startPoint y: 293, endPoint x: 315, endPoint y: 293, distance: 47.7
click at [315, 293] on input "Z3US LLC ([GEOGRAPHIC_DATA])" at bounding box center [385, 289] width 261 height 34
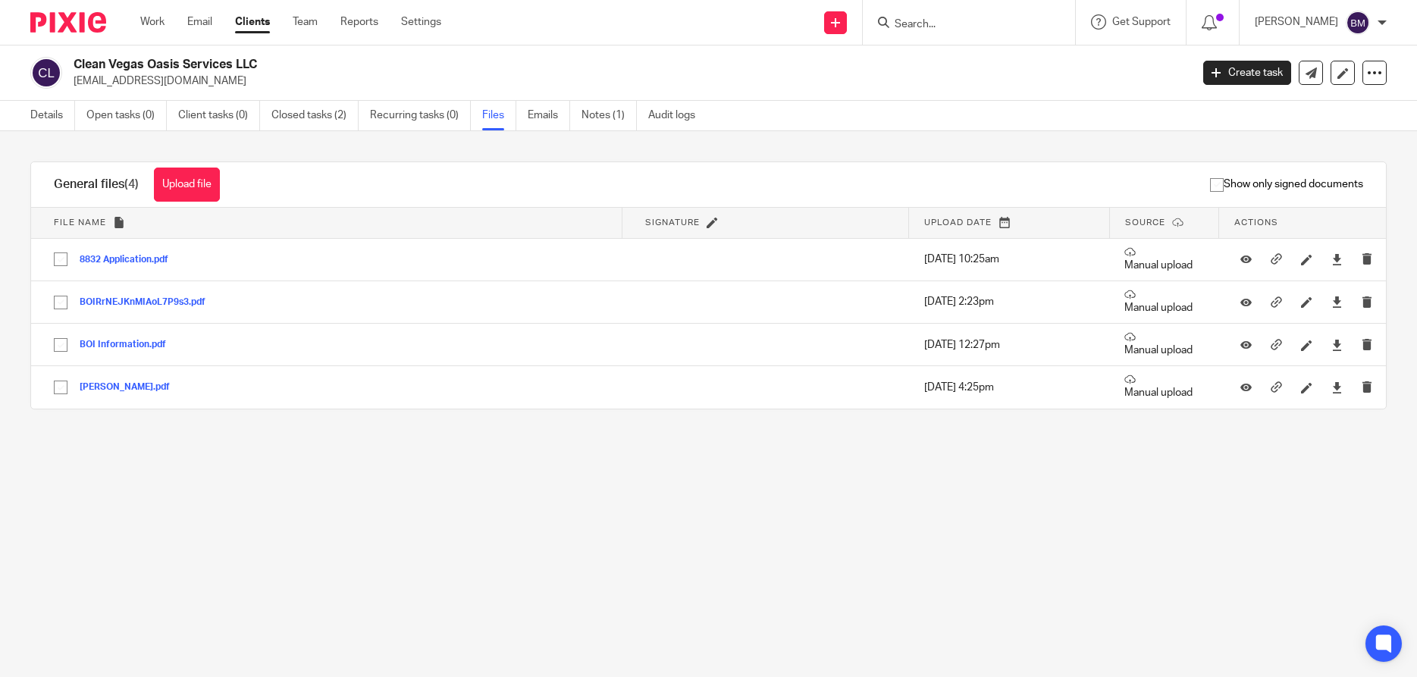
click at [955, 23] on input "Search" at bounding box center [961, 25] width 136 height 14
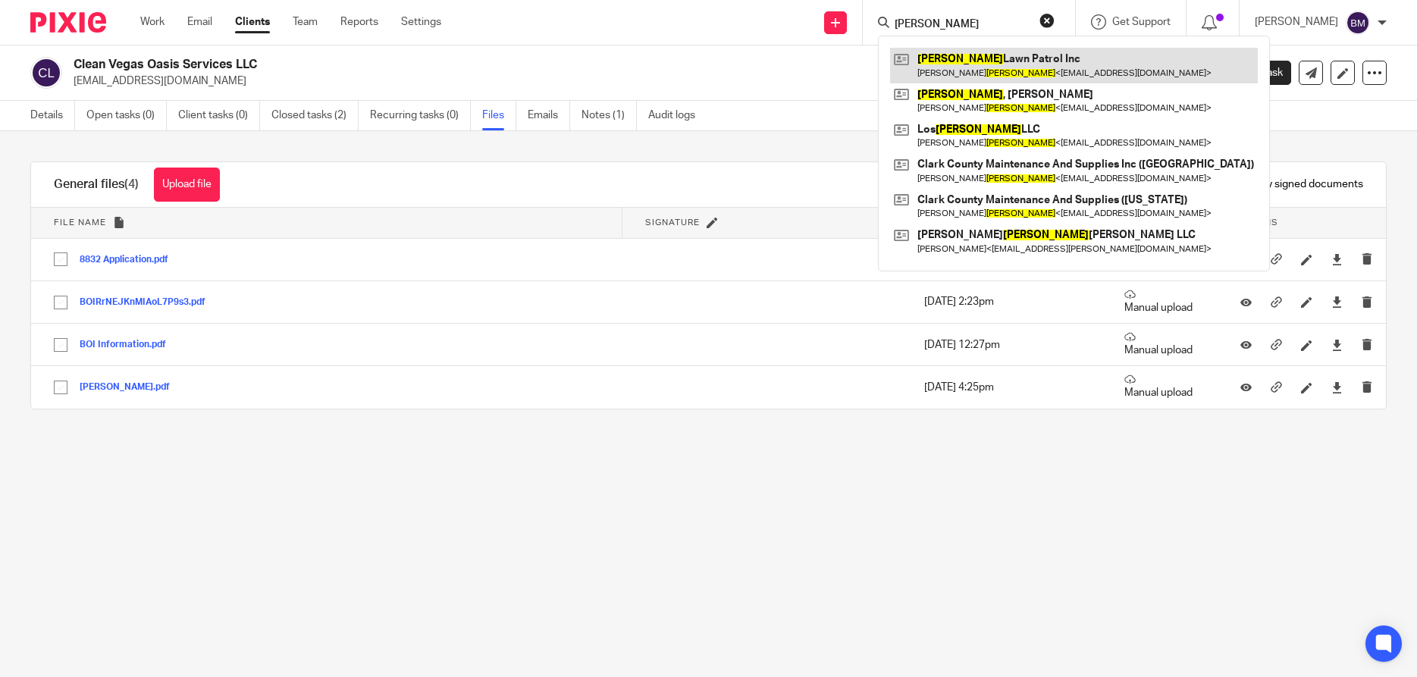
type input "rosales"
click at [978, 59] on link at bounding box center [1074, 65] width 368 height 35
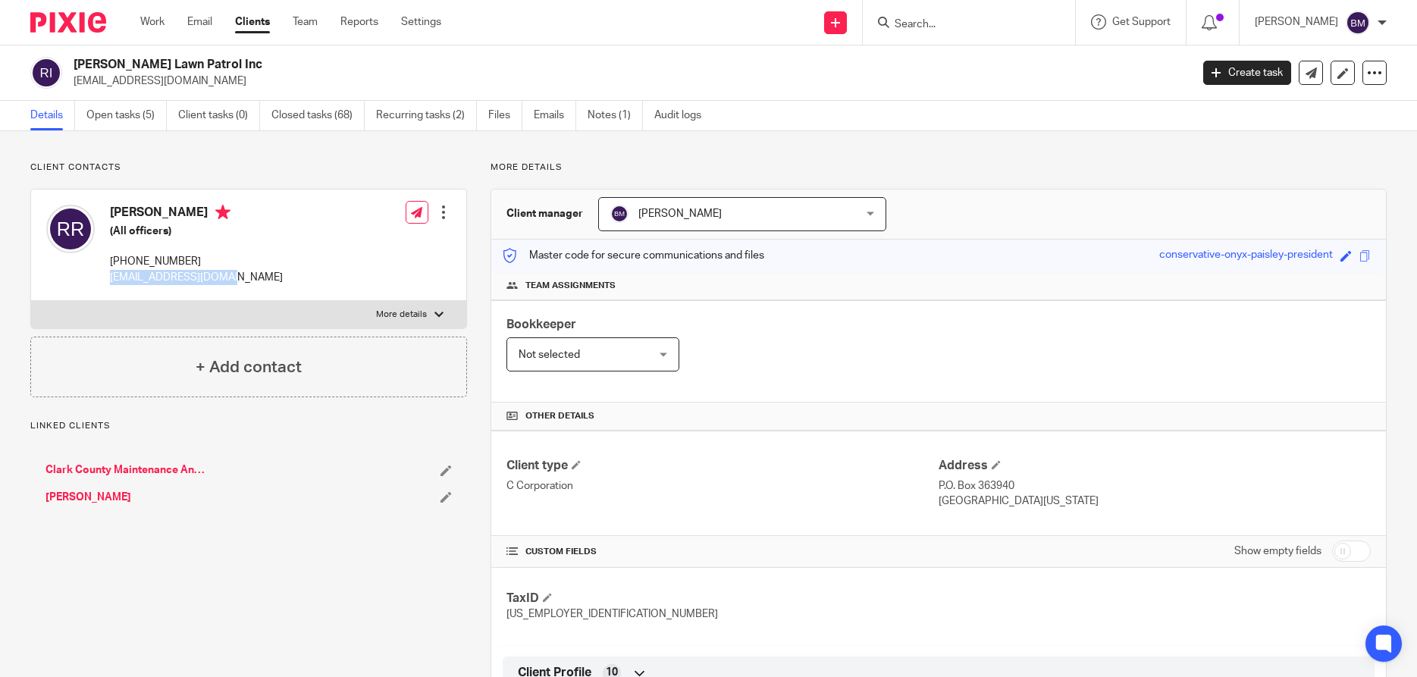
click at [236, 285] on div "[PERSON_NAME] (All officers) [PHONE_NUMBER] [EMAIL_ADDRESS][DOMAIN_NAME] Edit c…" at bounding box center [248, 244] width 435 height 111
